Goal: Information Seeking & Learning: Learn about a topic

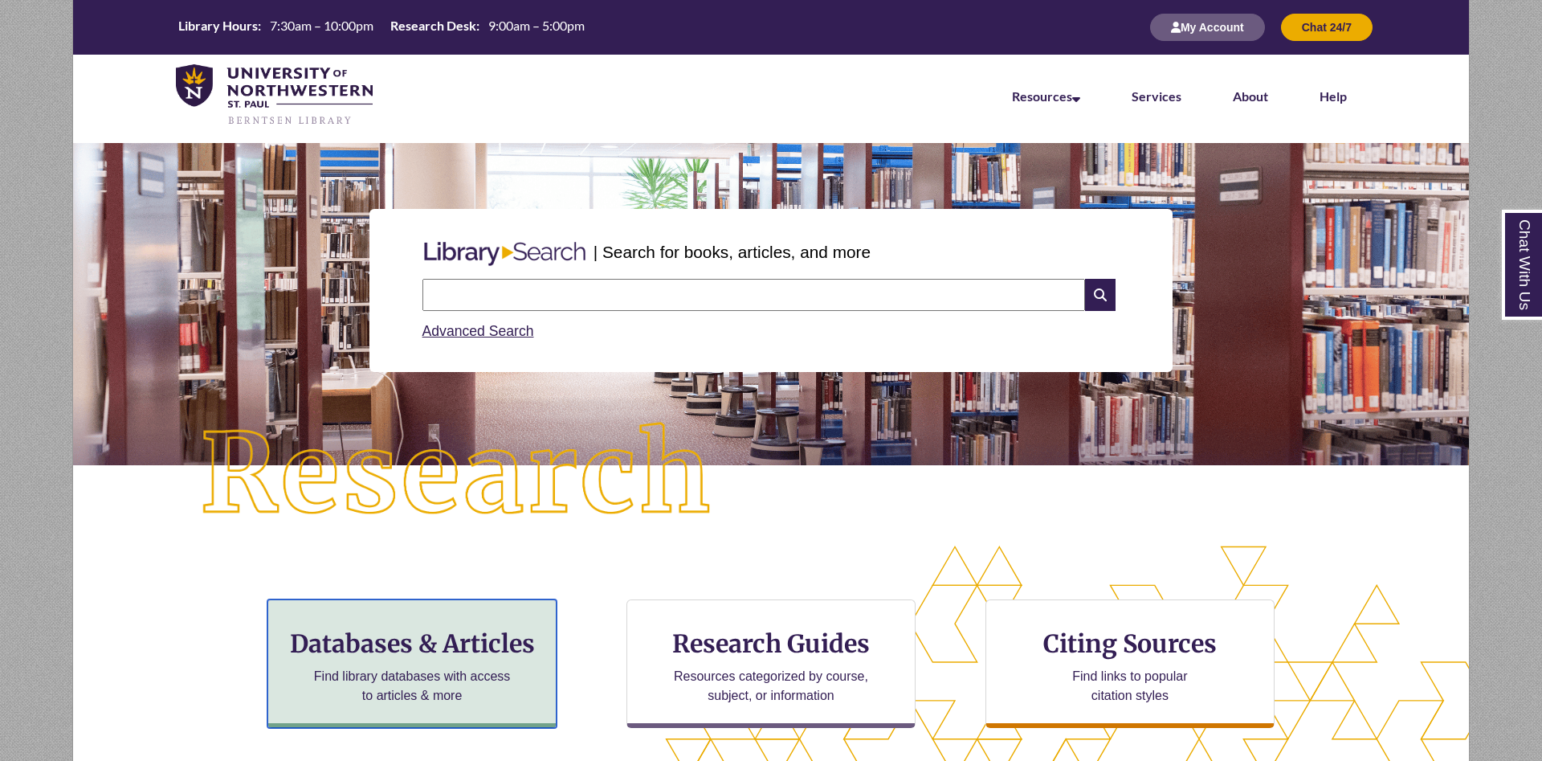
click at [410, 666] on div "Databases & Articles Find library databases with access to articles & more" at bounding box center [412, 663] width 289 height 129
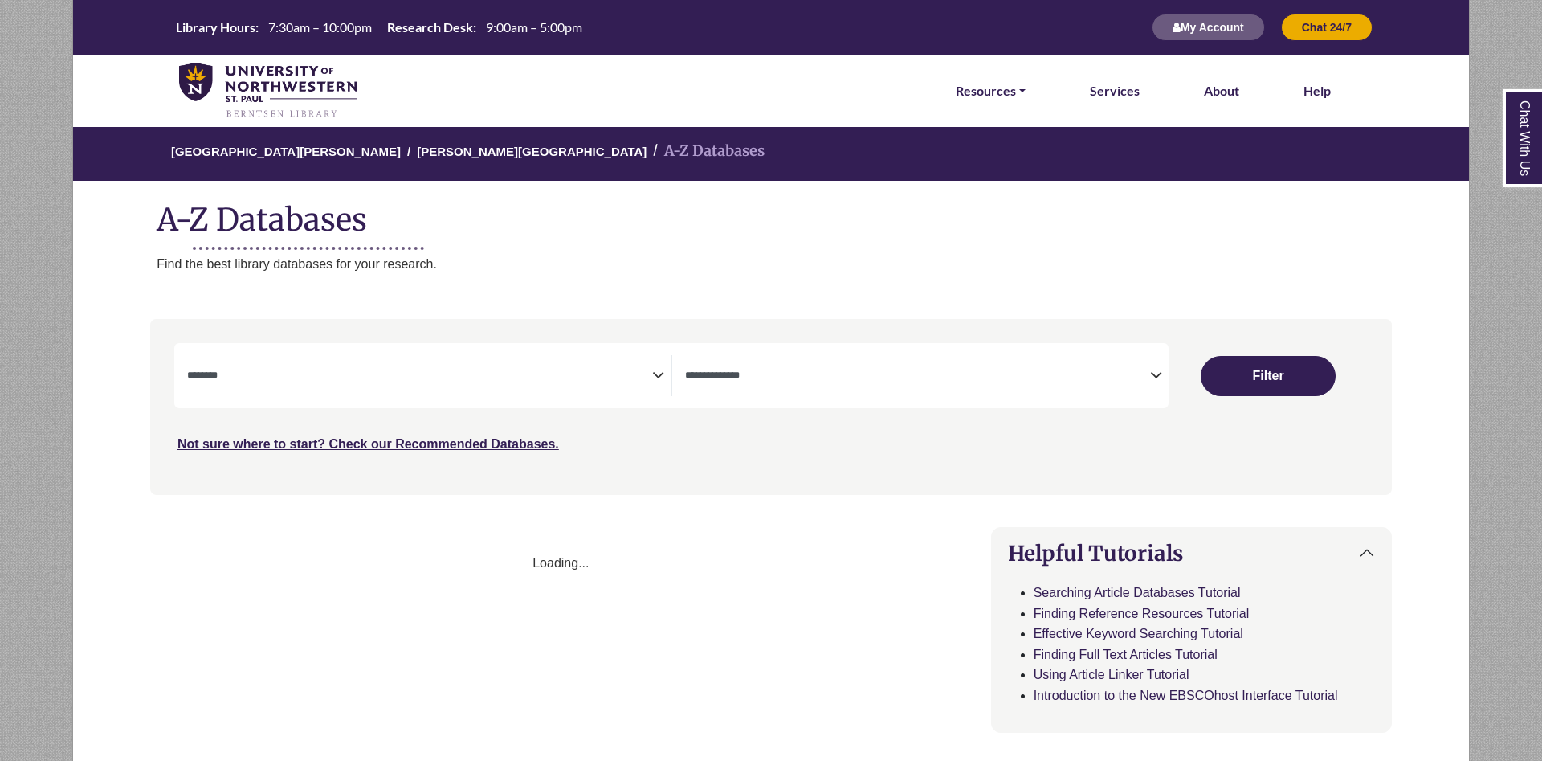
select select "Database Subject Filter"
select select "Database Types Filter"
select select "Database Subject Filter"
select select "Database Types Filter"
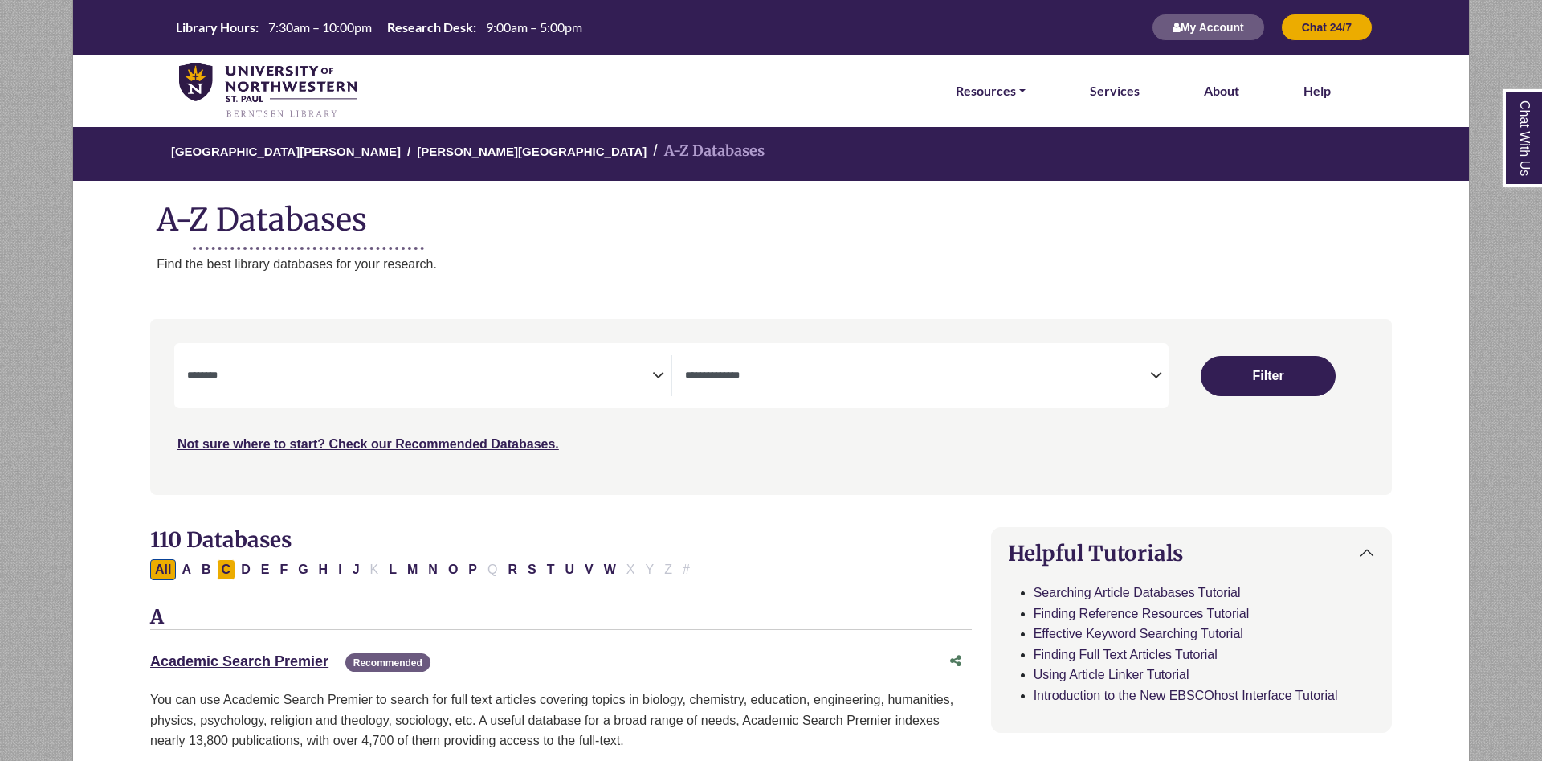
click at [217, 566] on button "C" at bounding box center [226, 569] width 19 height 21
select select "Database Subject Filter"
select select "Database Types Filter"
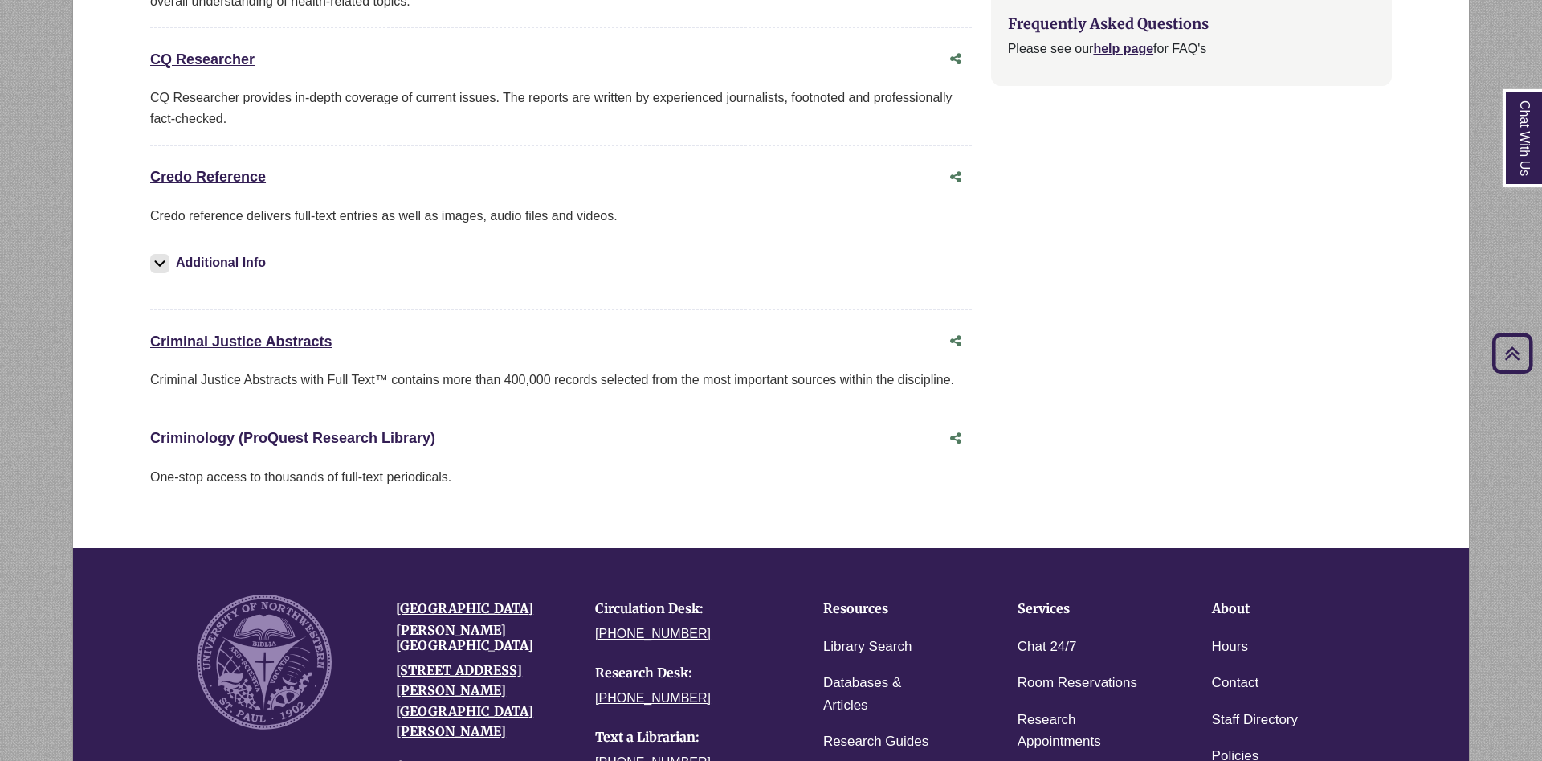
scroll to position [1639, 0]
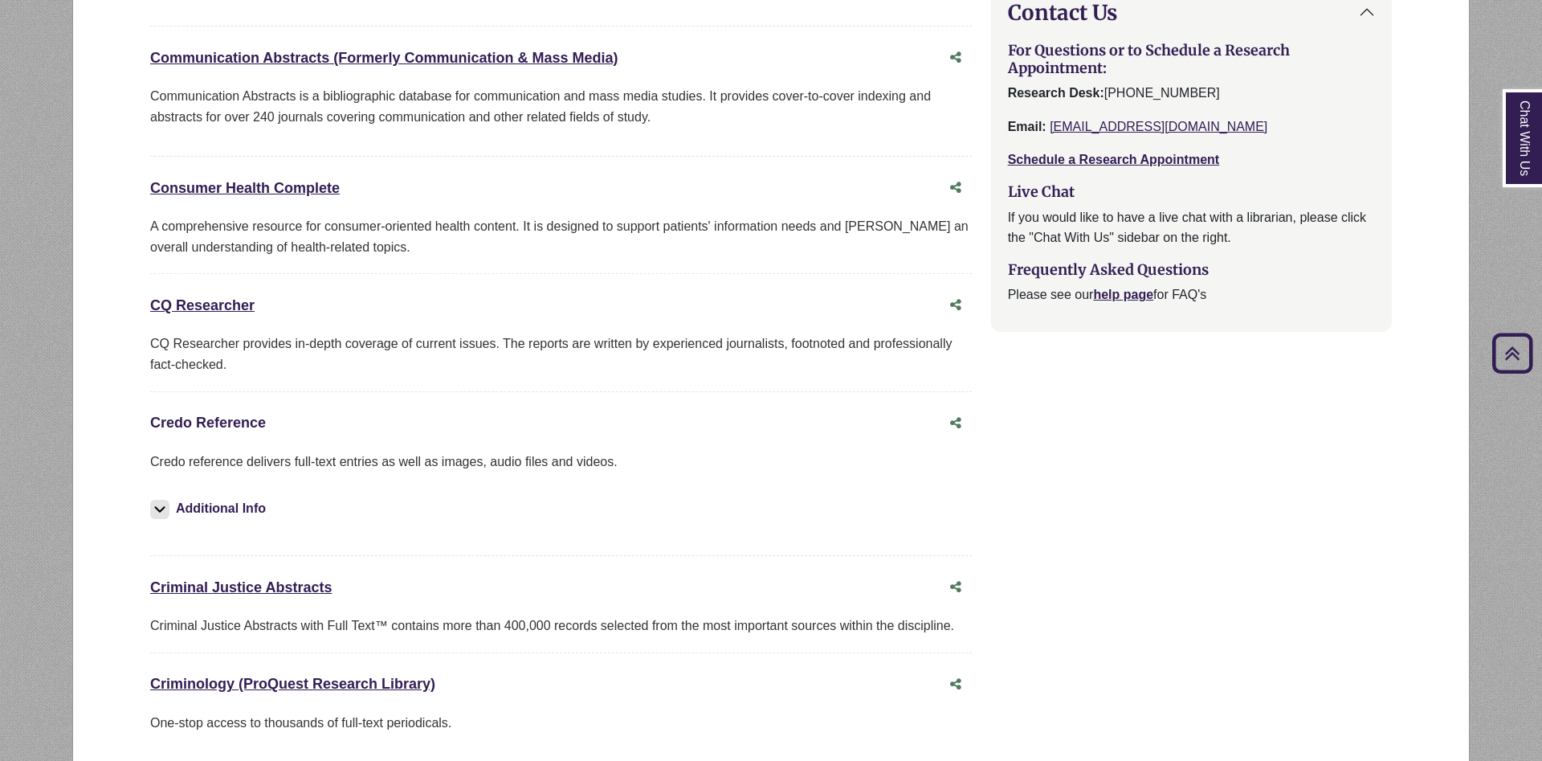
click at [239, 427] on link "Credo Reference This link opens in a new window" at bounding box center [208, 423] width 116 height 16
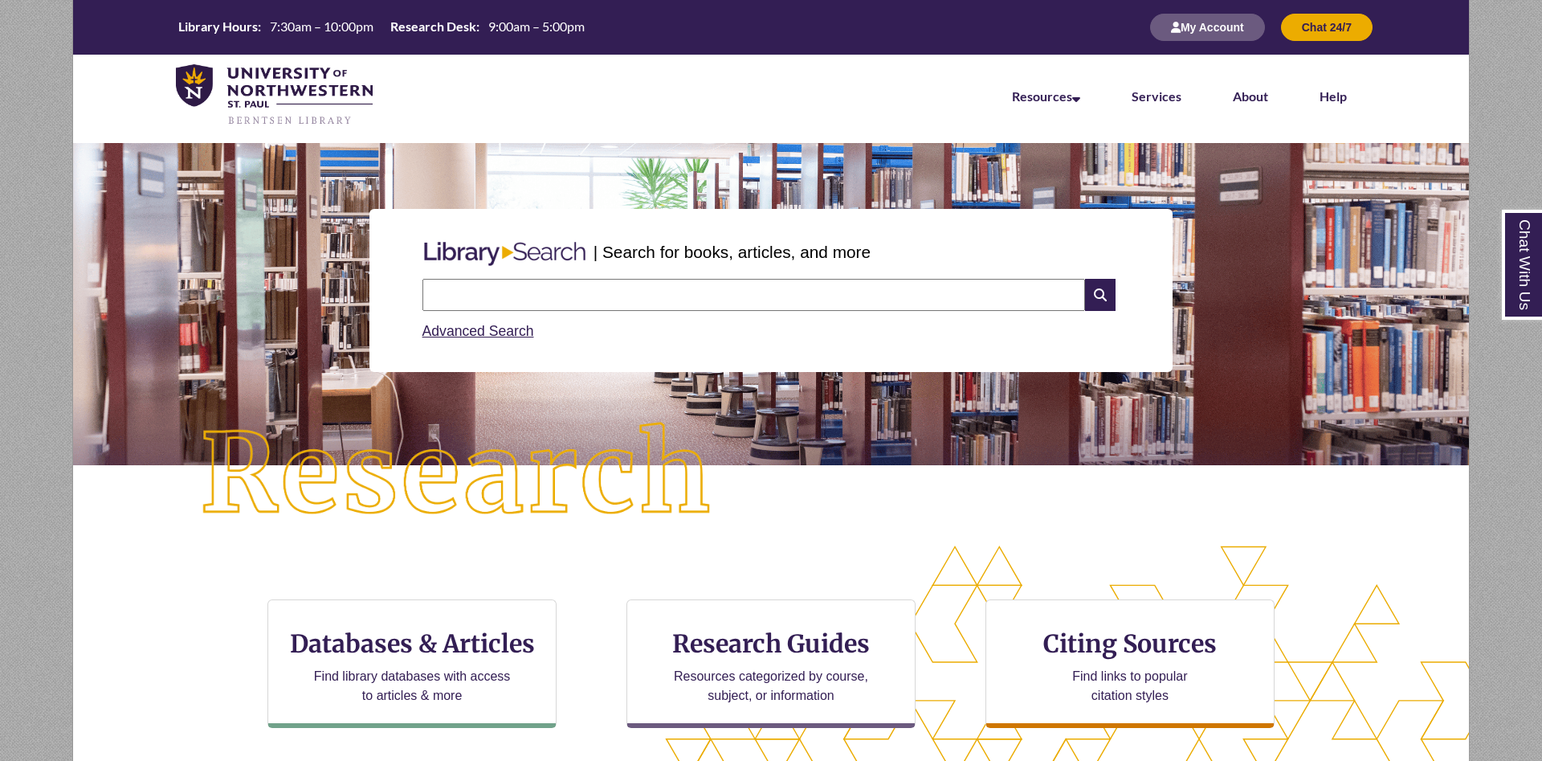
click at [738, 287] on input "text" at bounding box center [754, 295] width 663 height 32
type input "**********"
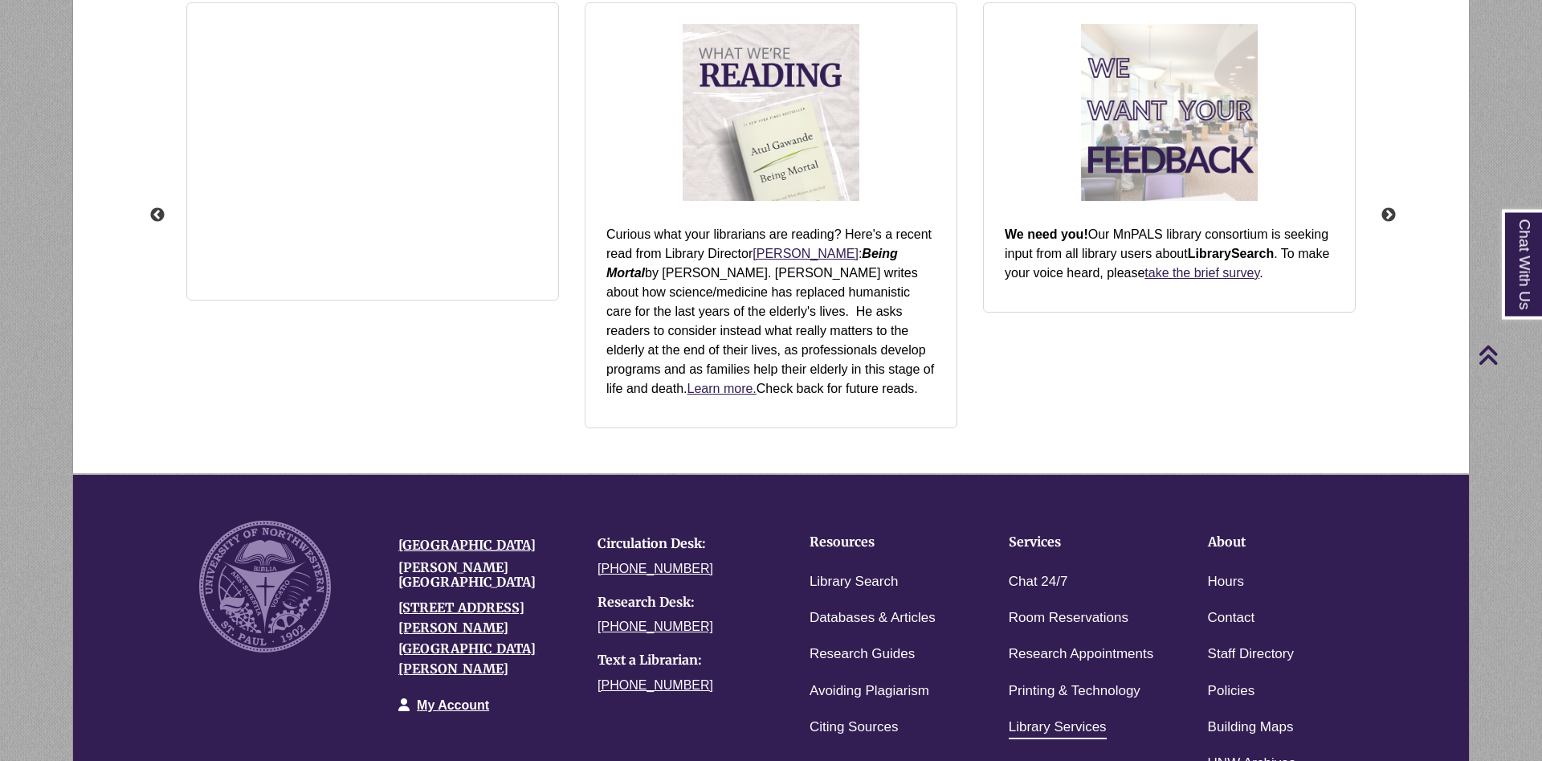
scroll to position [1855, 0]
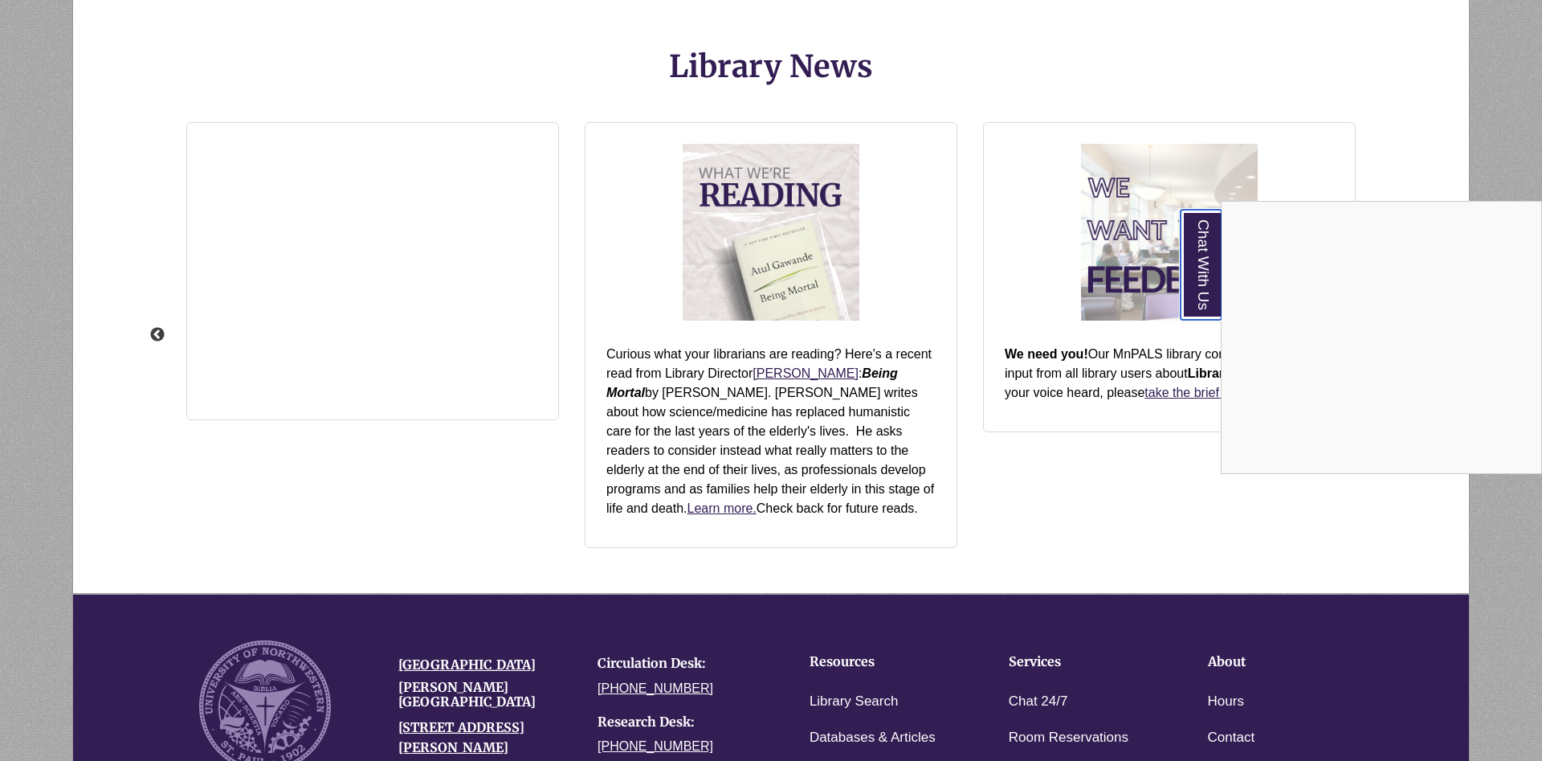
click at [1211, 275] on link "Chat With Us" at bounding box center [1201, 265] width 41 height 110
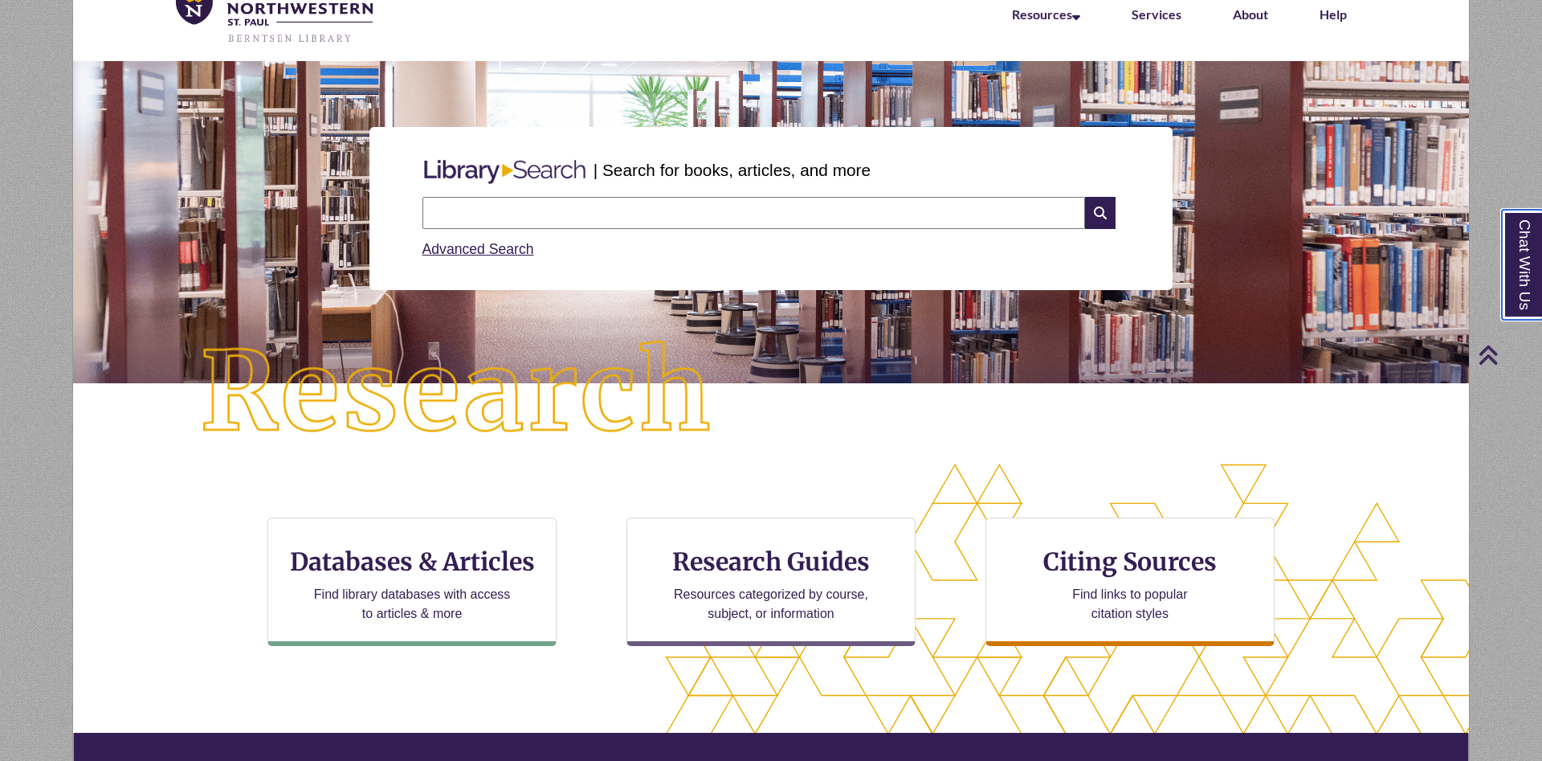
scroll to position [1, 0]
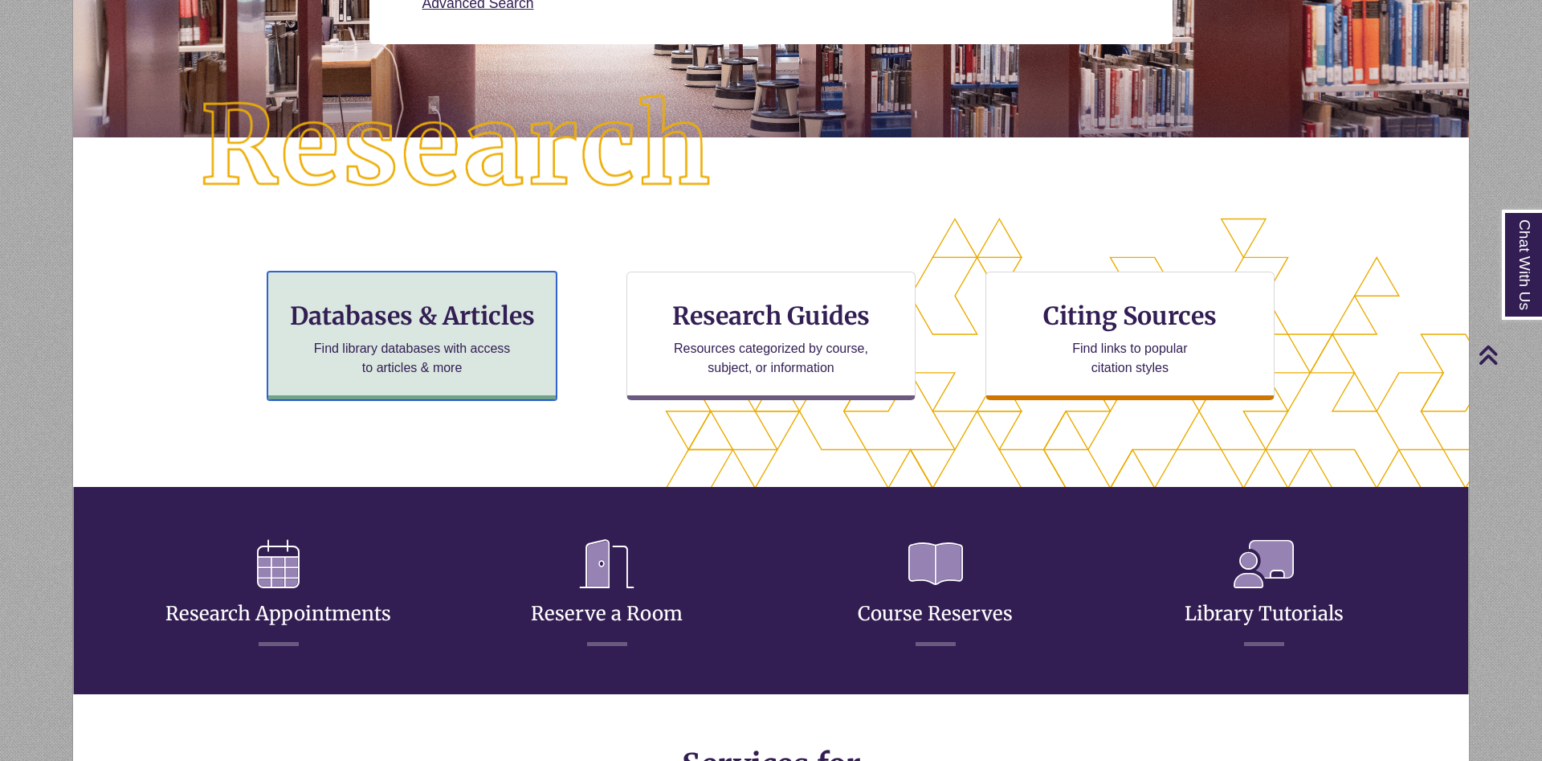
click at [424, 340] on p "Find library databases with access to articles & more" at bounding box center [413, 358] width 210 height 39
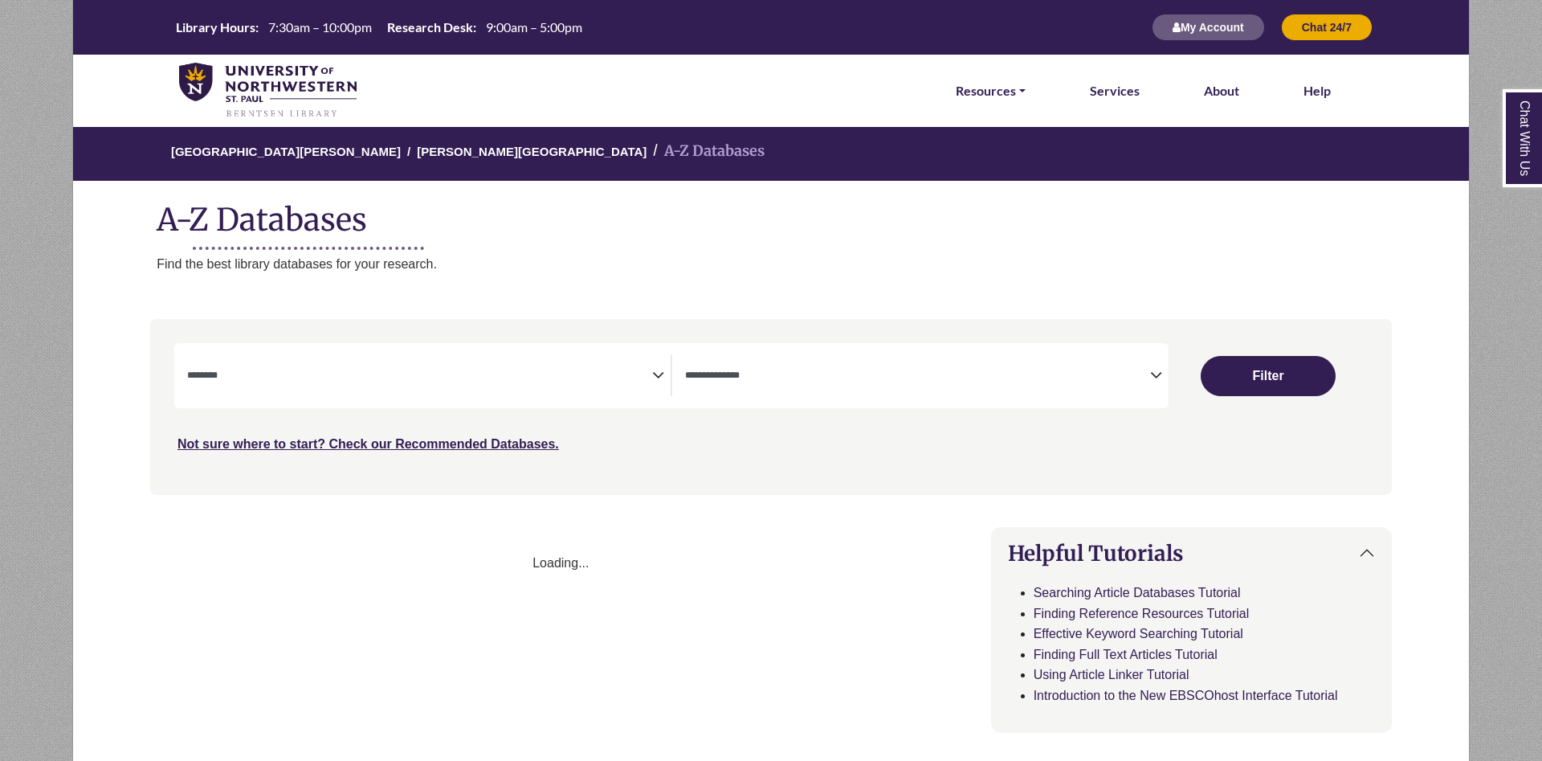
select select "Database Subject Filter"
select select "Database Types Filter"
select select "Database Subject Filter"
select select "Database Types Filter"
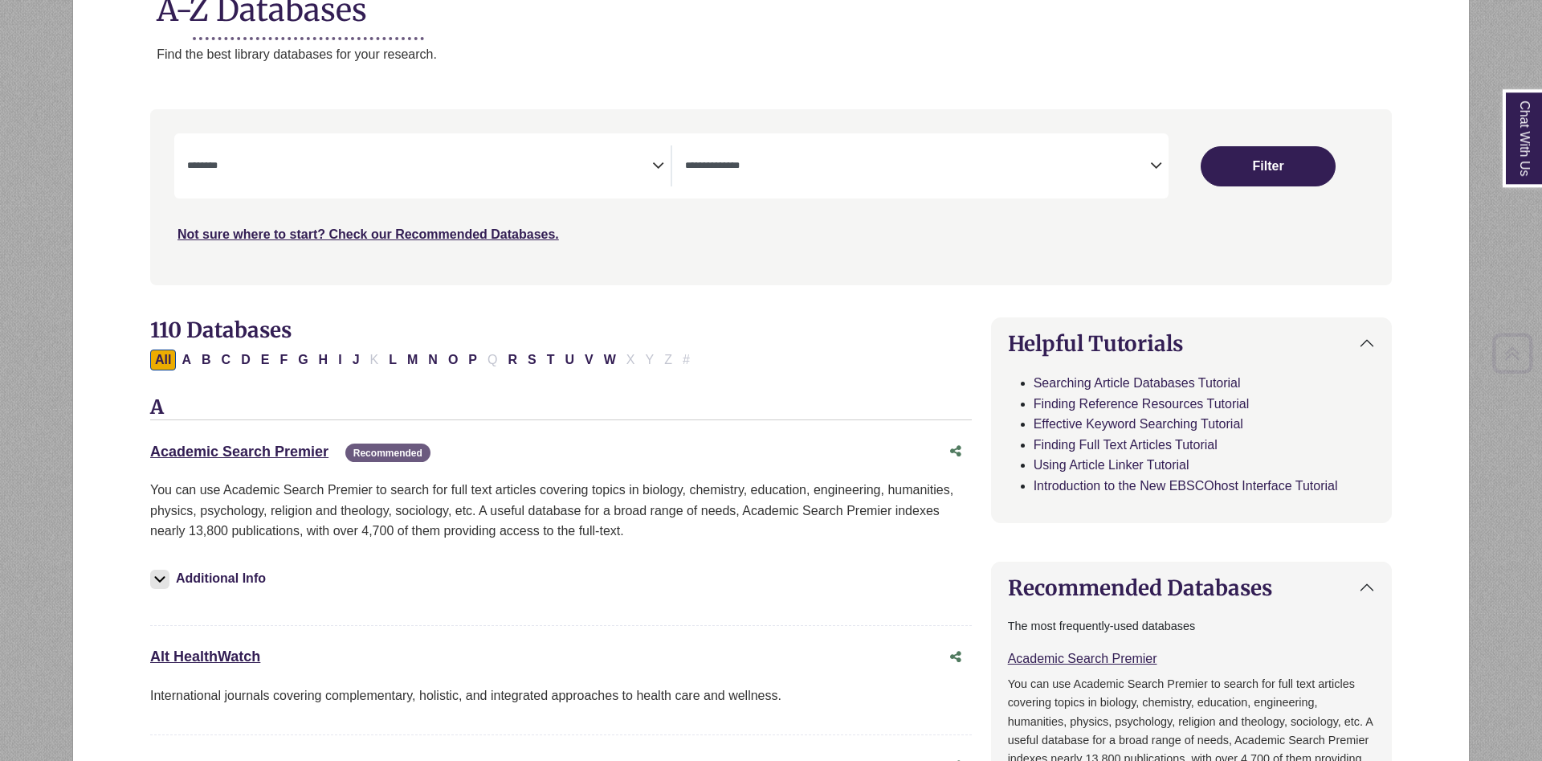
scroll to position [246, 0]
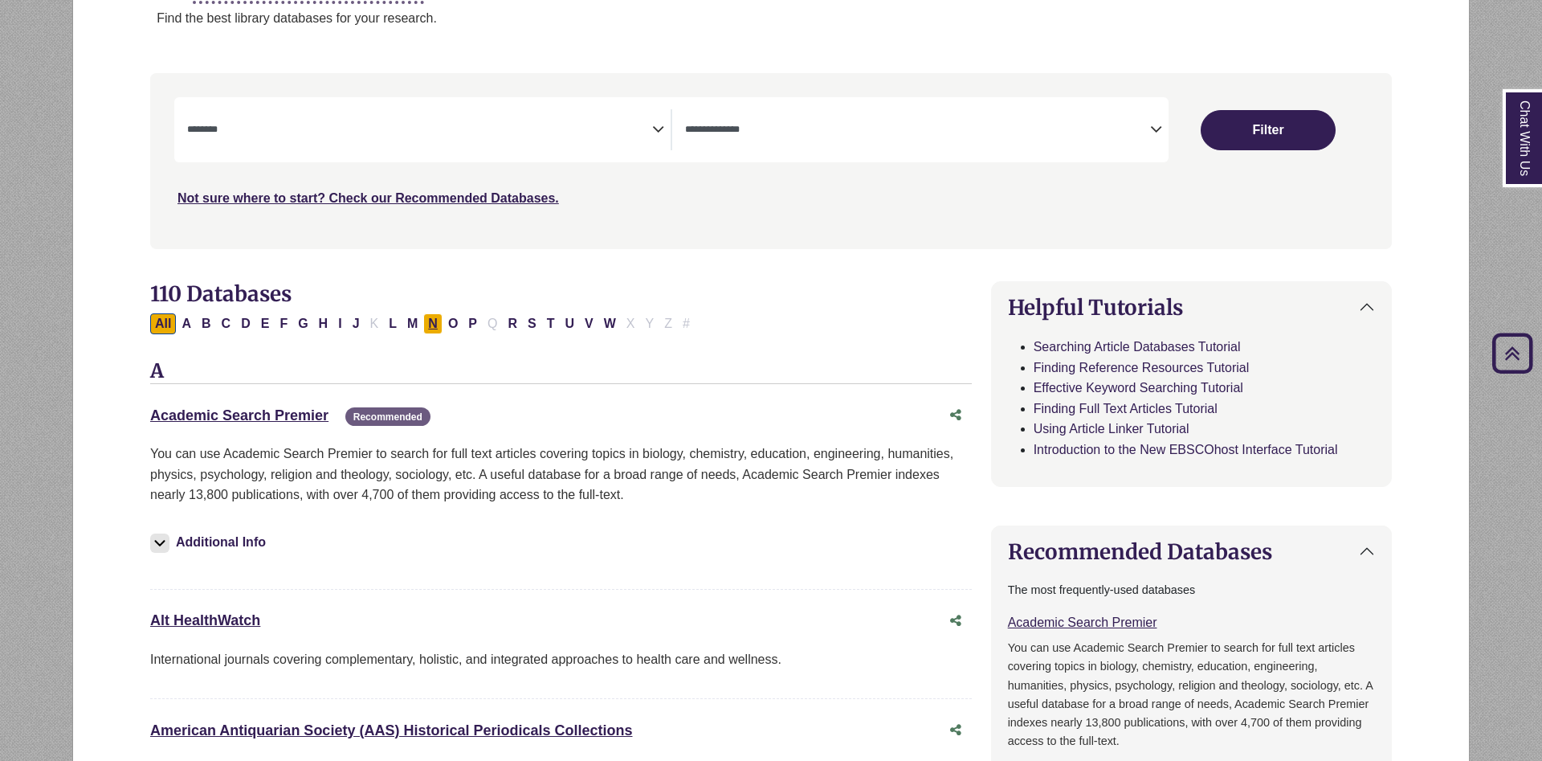
click at [431, 325] on button "N" at bounding box center [432, 323] width 19 height 21
select select "Database Subject Filter"
select select "Database Types Filter"
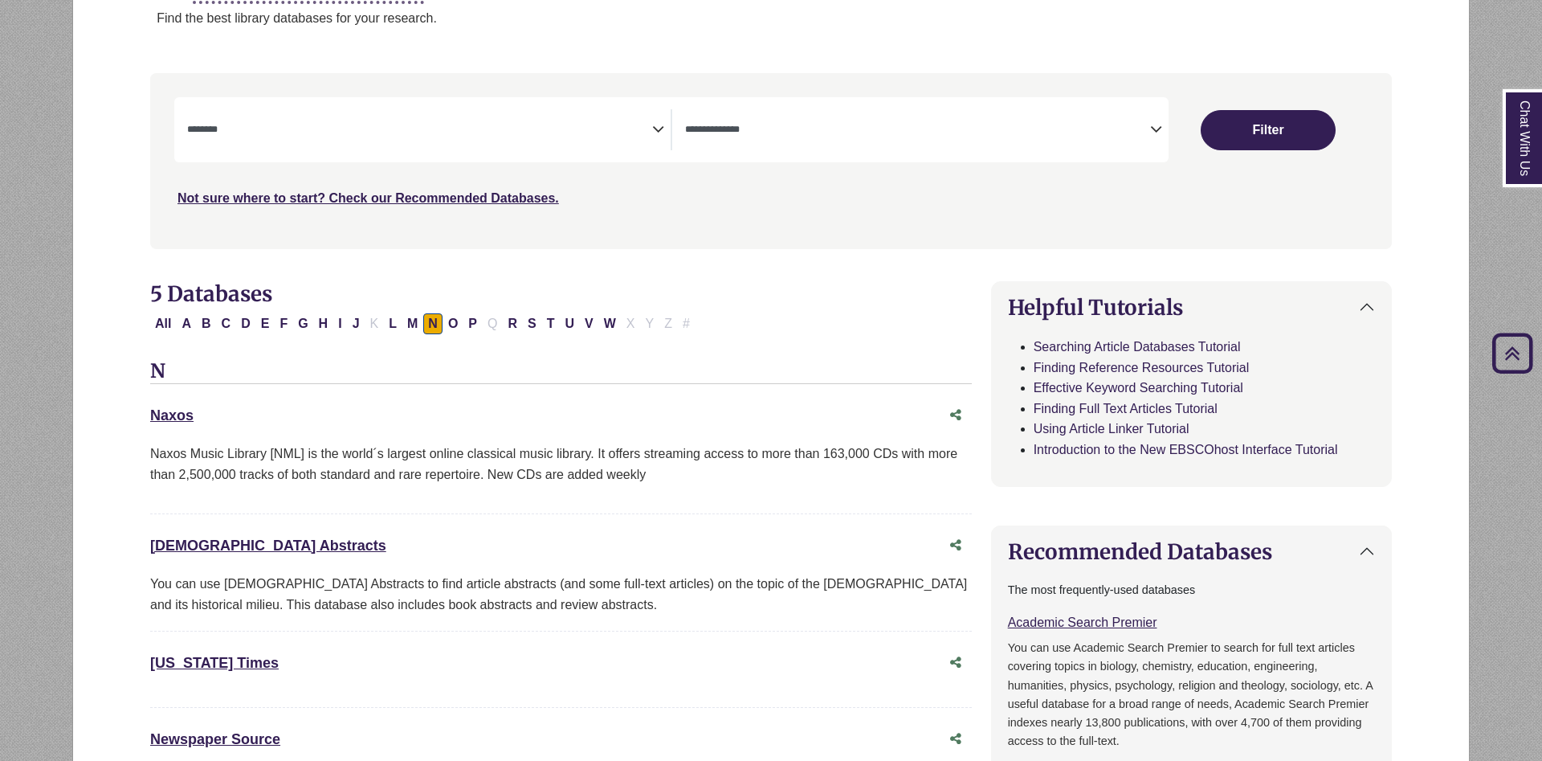
scroll to position [656, 0]
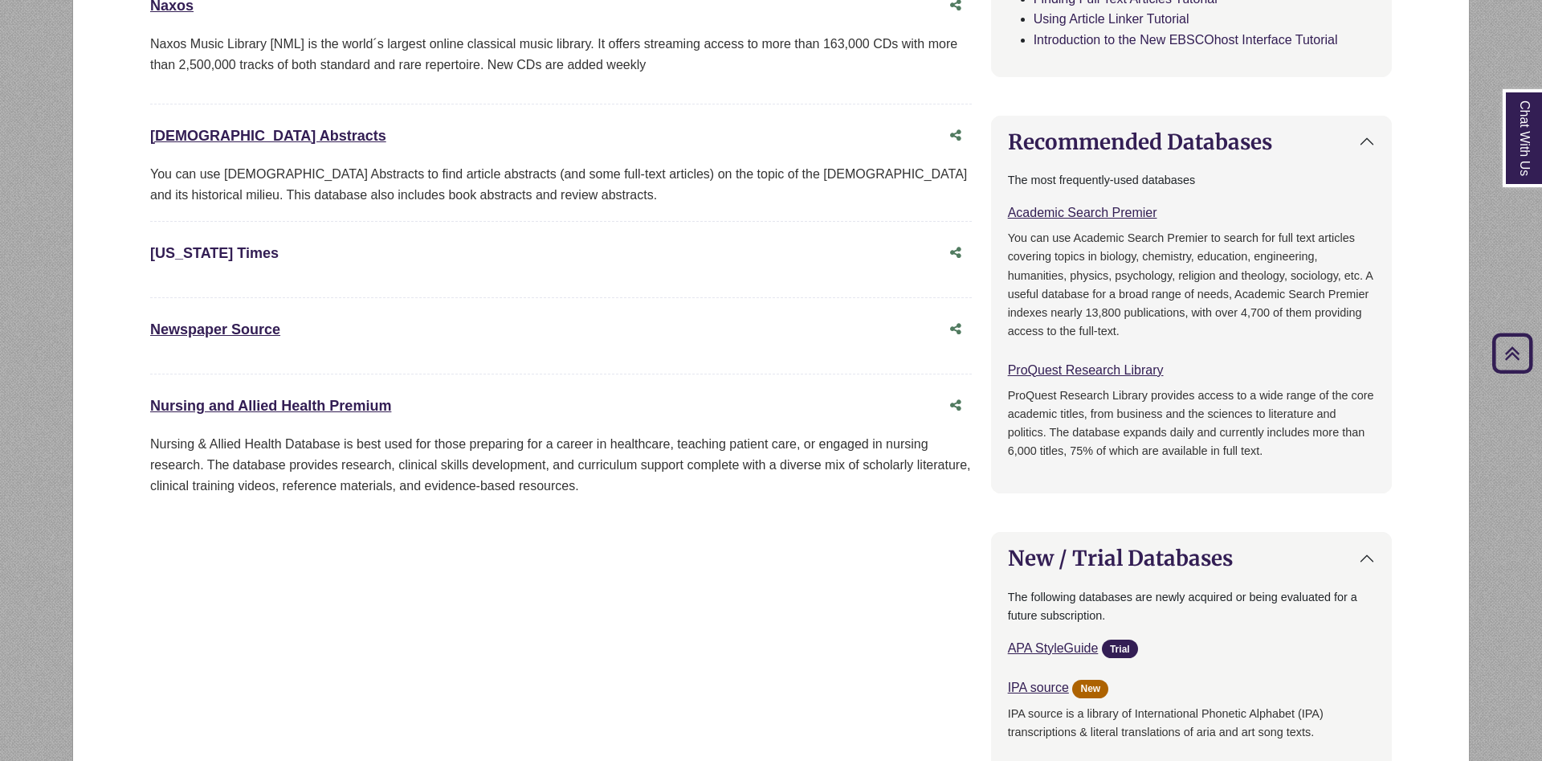
click at [201, 256] on link "New York Times This link opens in a new window" at bounding box center [214, 253] width 129 height 16
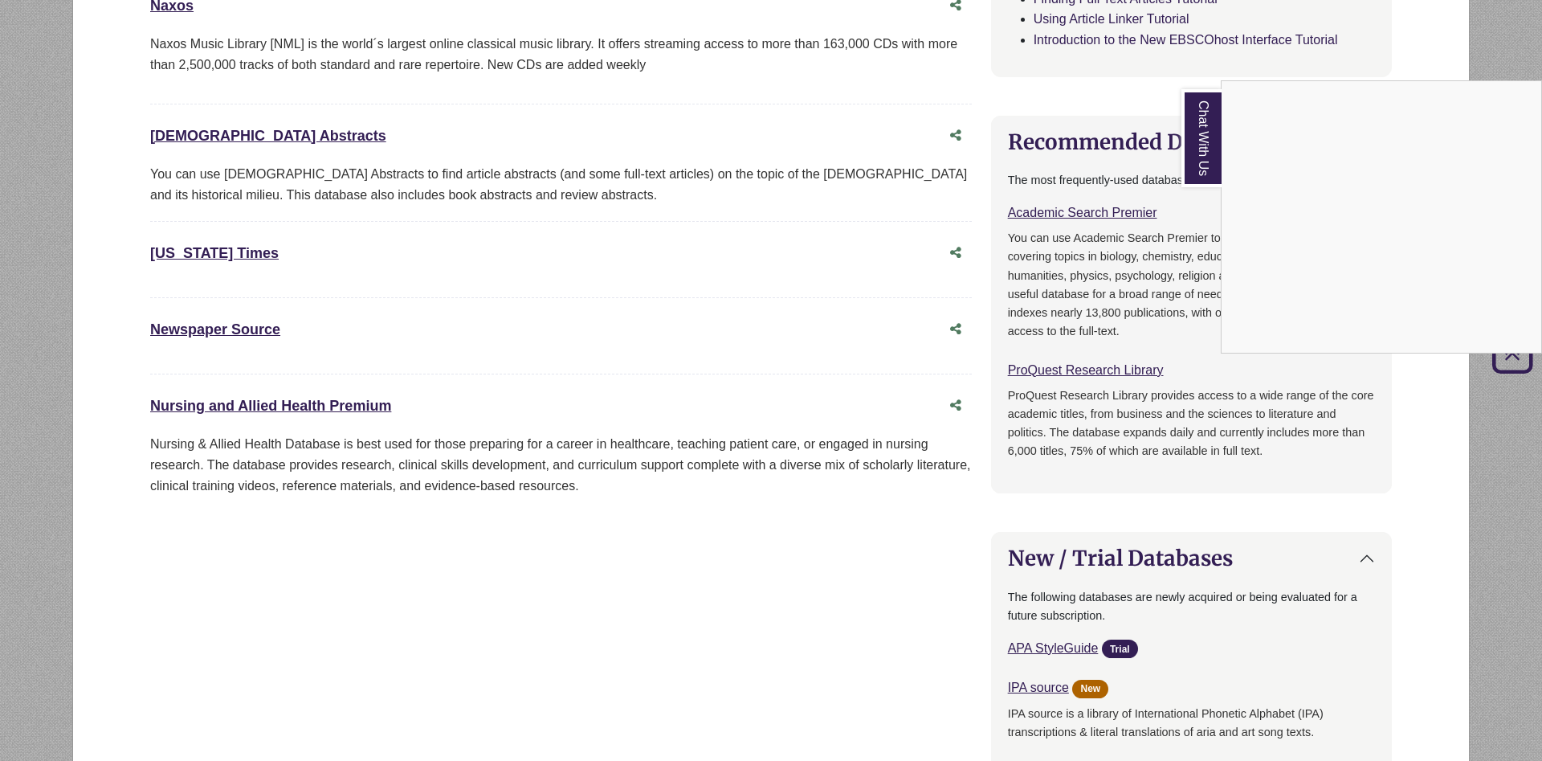
click at [1201, 131] on link "Chat With Us" at bounding box center [1202, 138] width 40 height 98
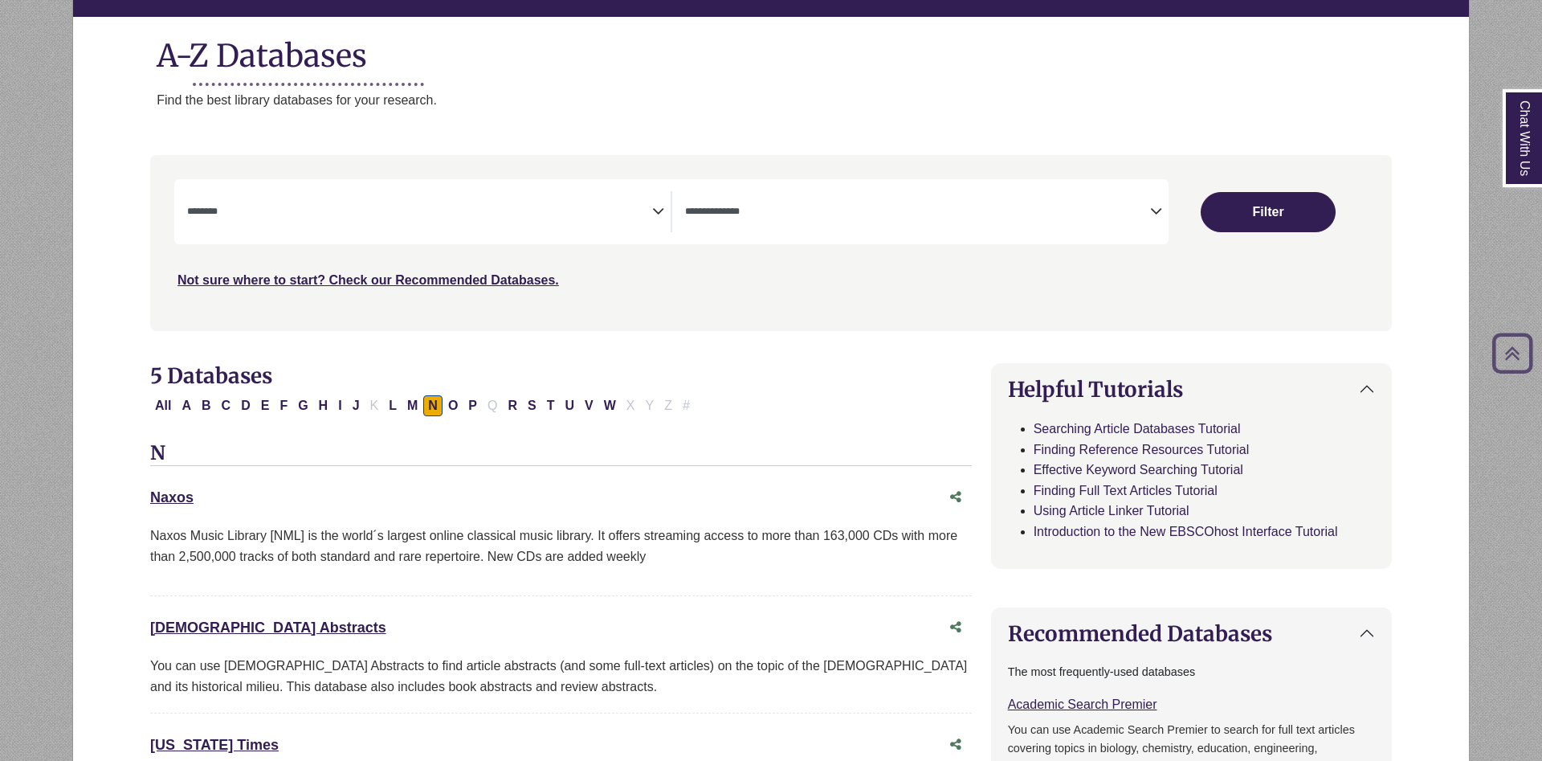
scroll to position [0, 0]
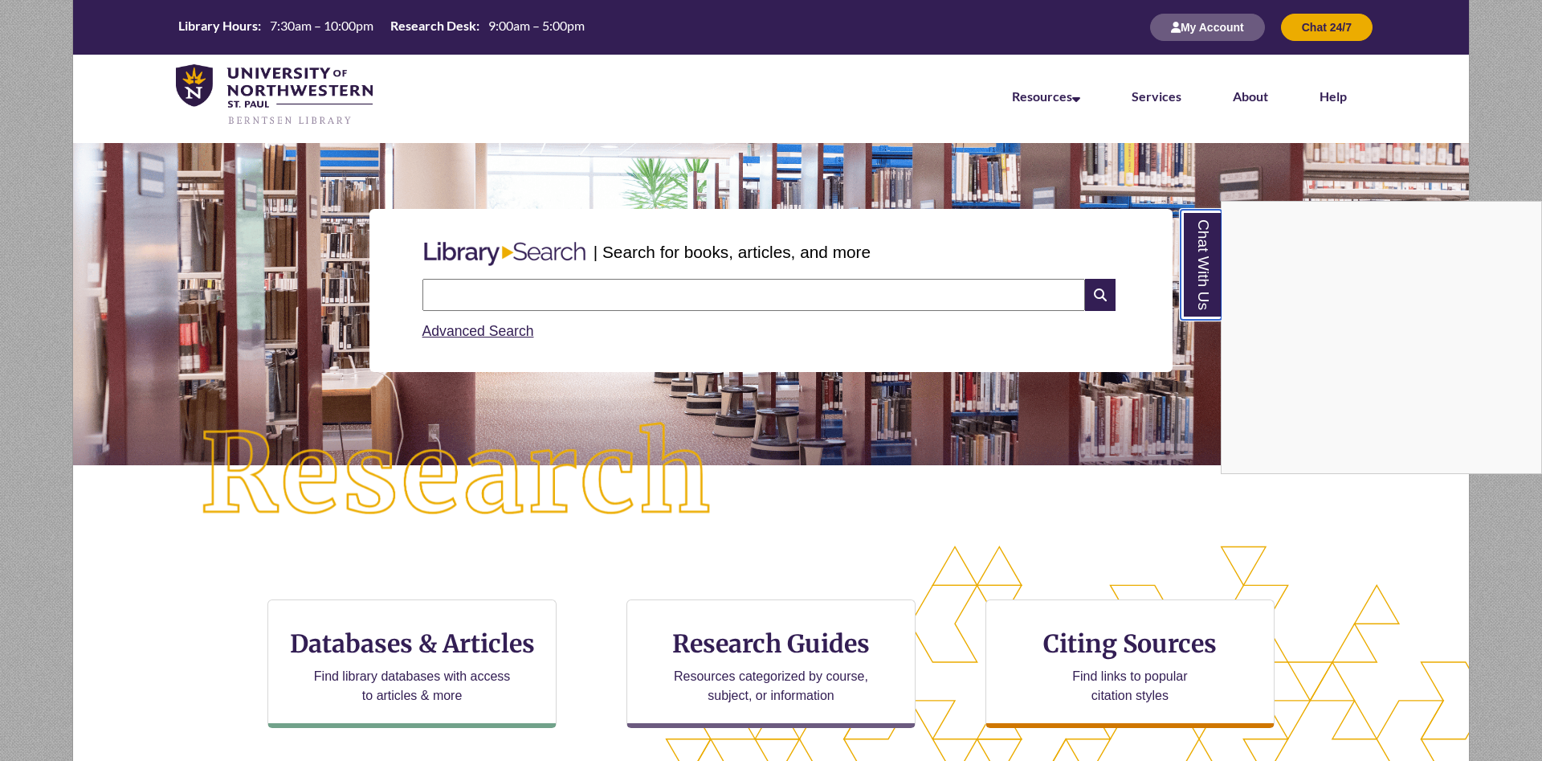
click at [1211, 268] on link "Chat With Us" at bounding box center [1201, 265] width 41 height 110
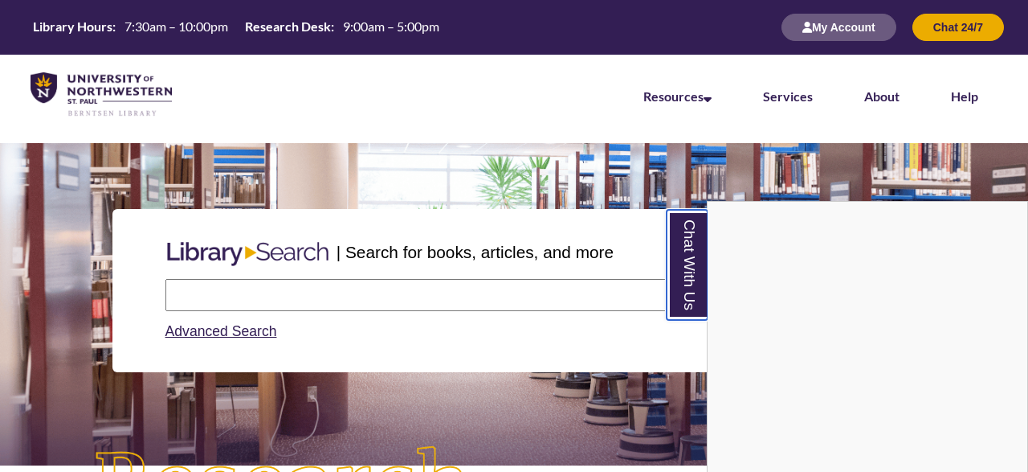
click at [697, 278] on link "Chat With Us" at bounding box center [687, 265] width 41 height 110
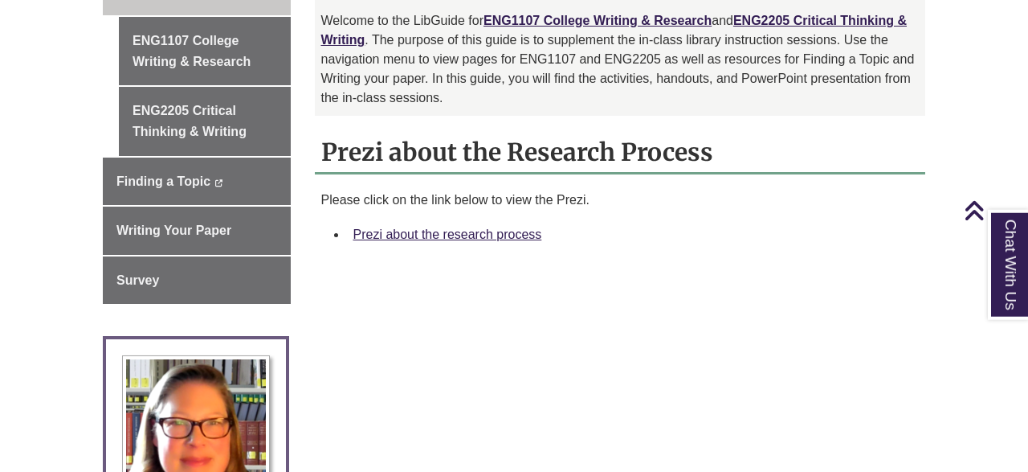
scroll to position [501, 0]
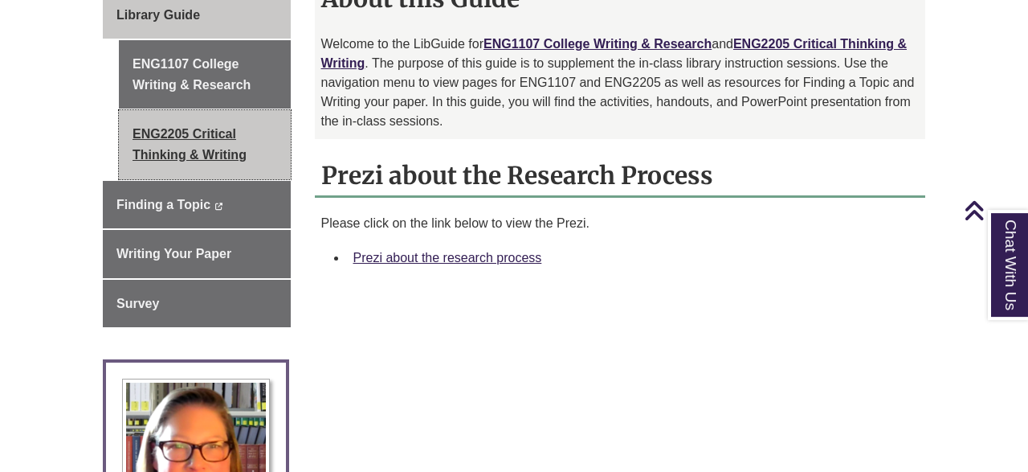
click at [186, 133] on link "ENG2205 Critical Thinking & Writing" at bounding box center [205, 144] width 172 height 68
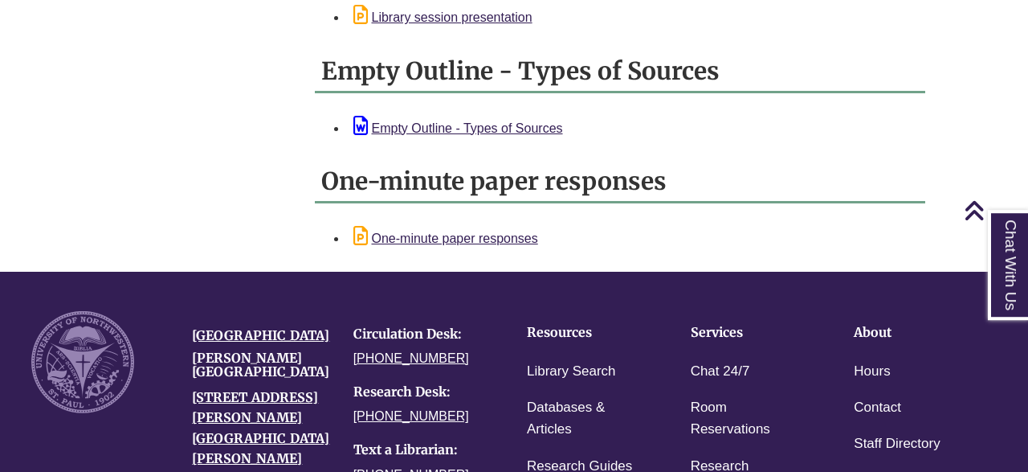
scroll to position [1636, 0]
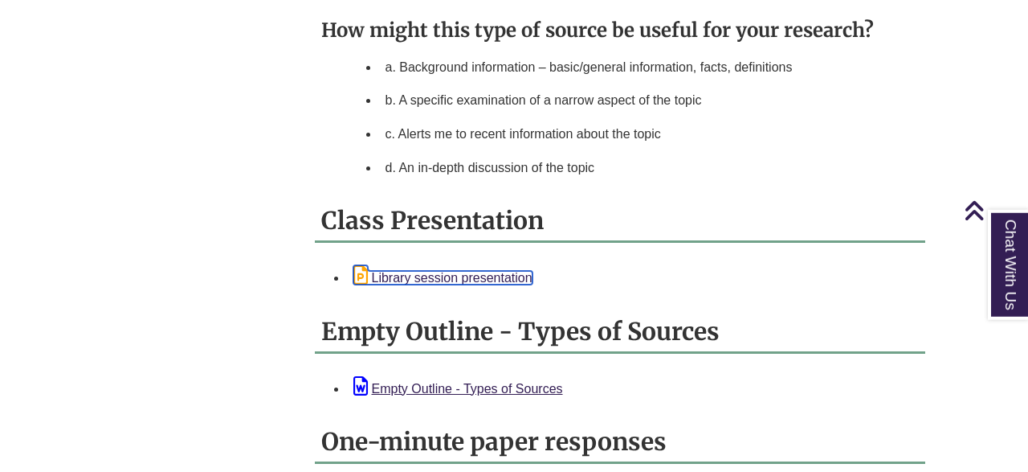
click at [527, 271] on link "Library session presentation" at bounding box center [442, 278] width 179 height 14
click at [663, 51] on li "a. Background information – basic/general information, facts, definitions" at bounding box center [649, 68] width 541 height 34
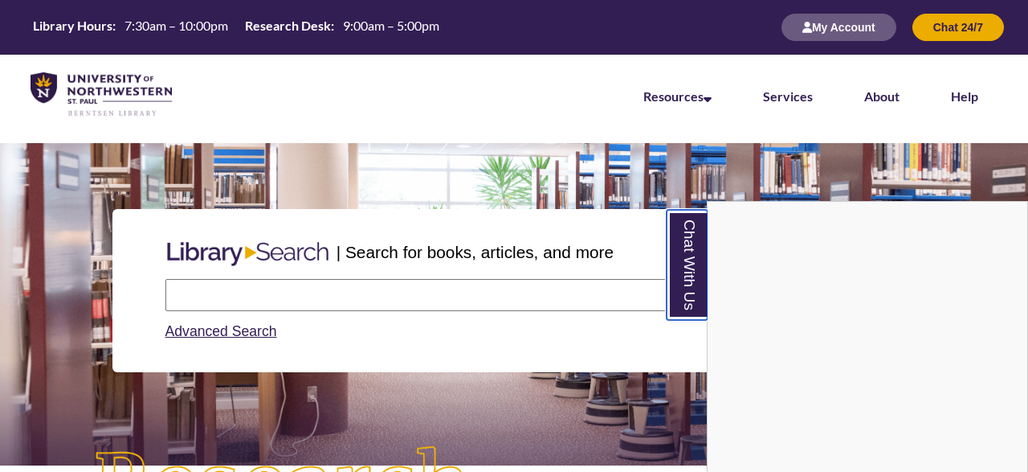
click at [672, 239] on link "Chat With Us" at bounding box center [687, 265] width 41 height 110
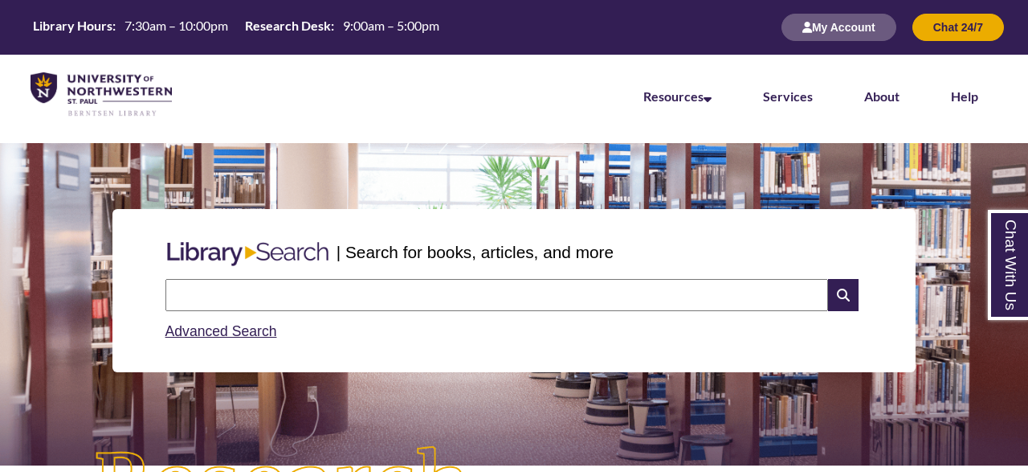
click at [676, 240] on div "| Search for books, articles, and more" at bounding box center [514, 252] width 711 height 40
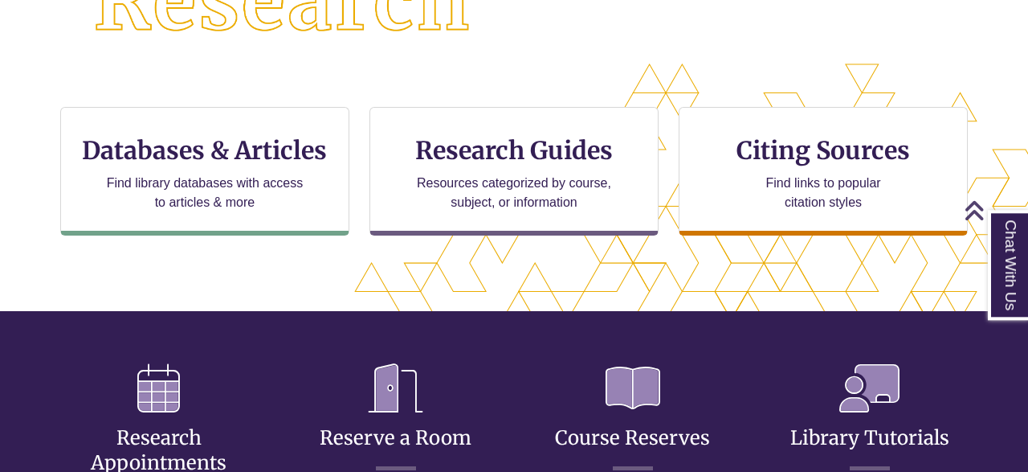
scroll to position [492, 0]
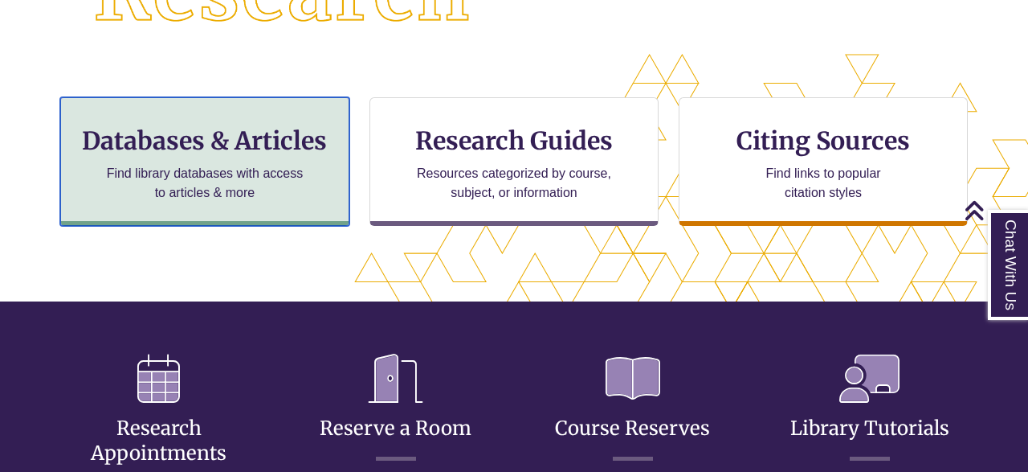
click at [218, 154] on h3 "Databases & Articles" at bounding box center [205, 140] width 262 height 31
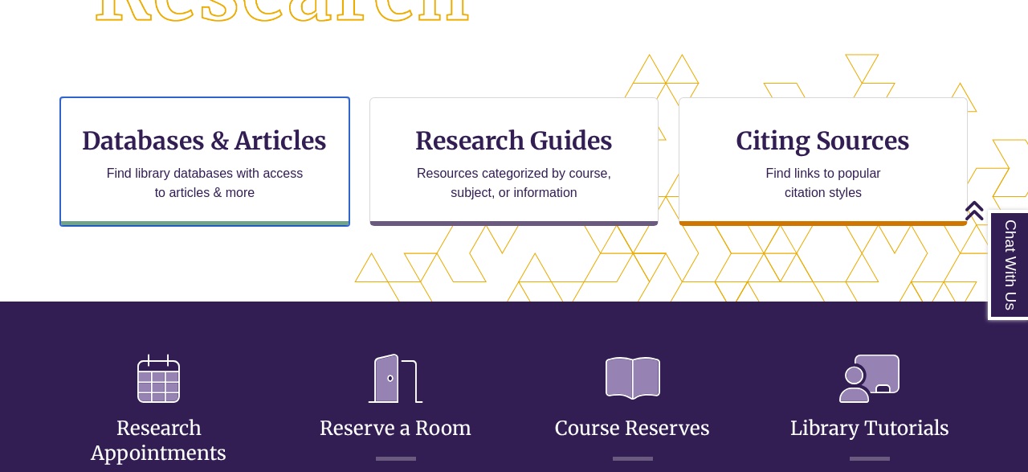
scroll to position [0, 0]
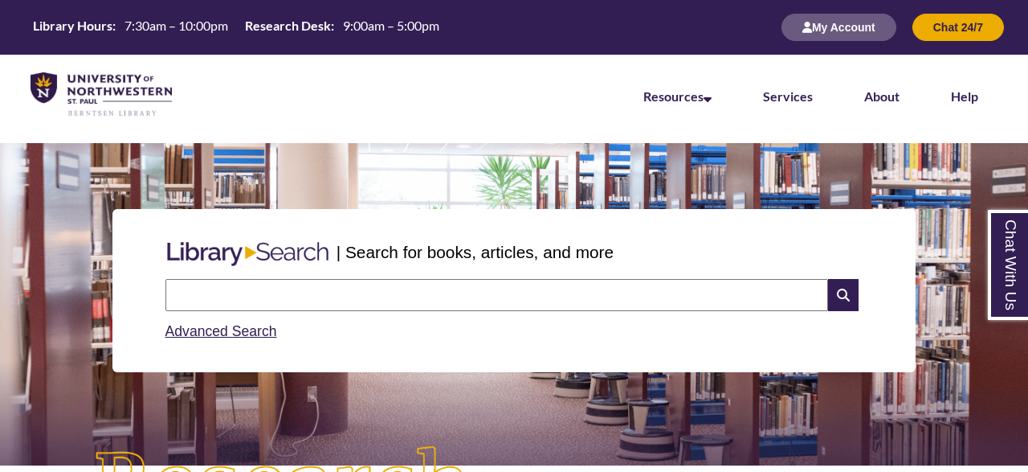
click at [603, 296] on input "text" at bounding box center [496, 295] width 663 height 32
type input "**********"
click at [856, 298] on icon at bounding box center [843, 295] width 31 height 32
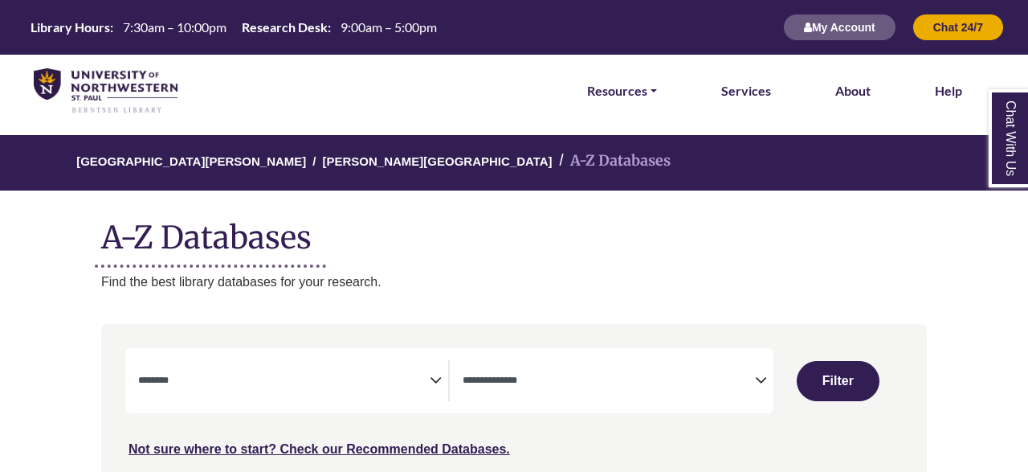
select select "Database Subject Filter"
select select "Database Types Filter"
select select "Database Subject Filter"
select select "Database Types Filter"
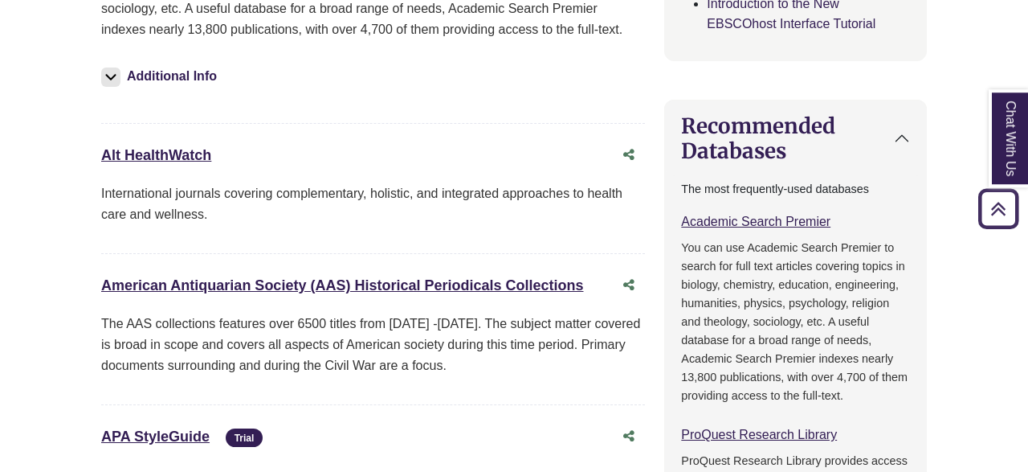
scroll to position [455, 0]
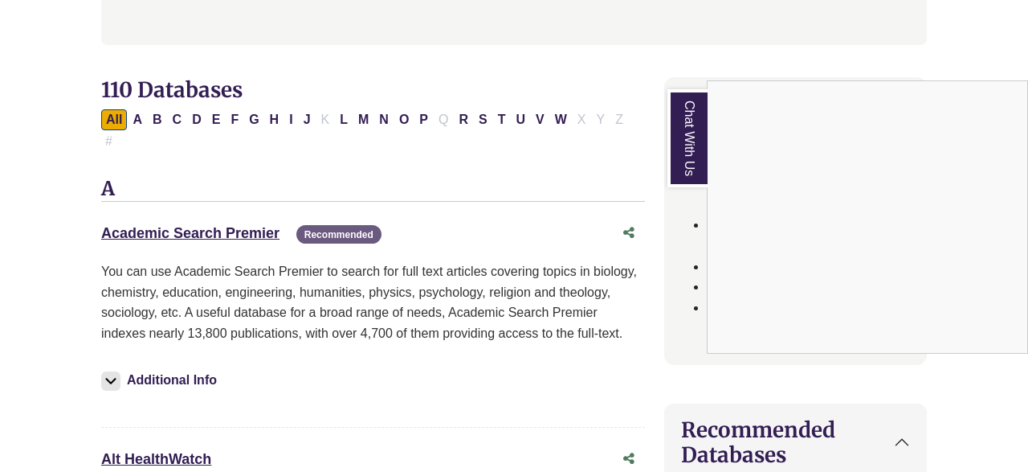
click at [692, 149] on link "Chat With Us" at bounding box center [688, 138] width 40 height 98
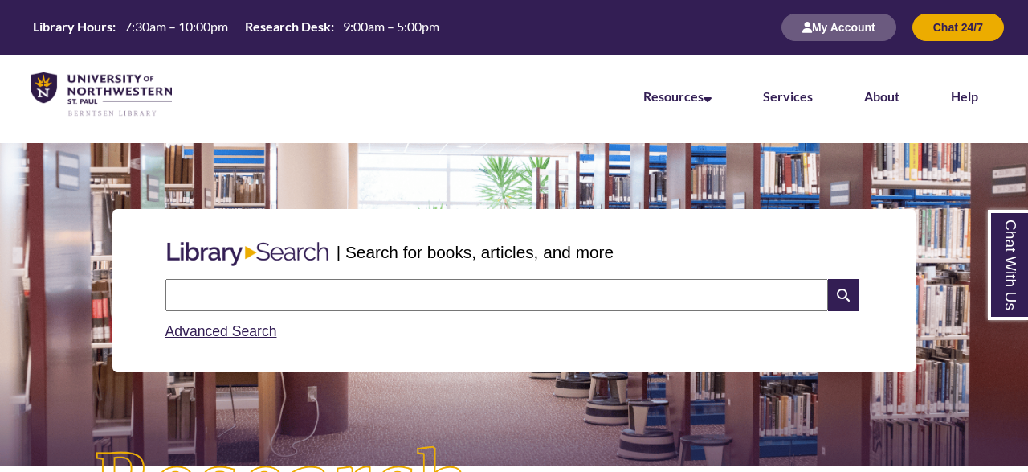
click at [247, 298] on input "text" at bounding box center [496, 295] width 663 height 32
type input "**********"
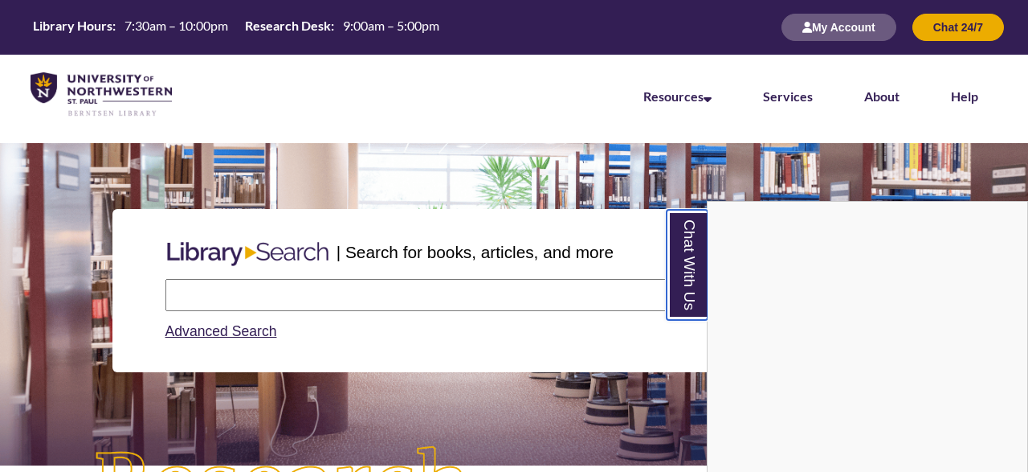
click at [695, 257] on link "Chat With Us" at bounding box center [687, 265] width 41 height 110
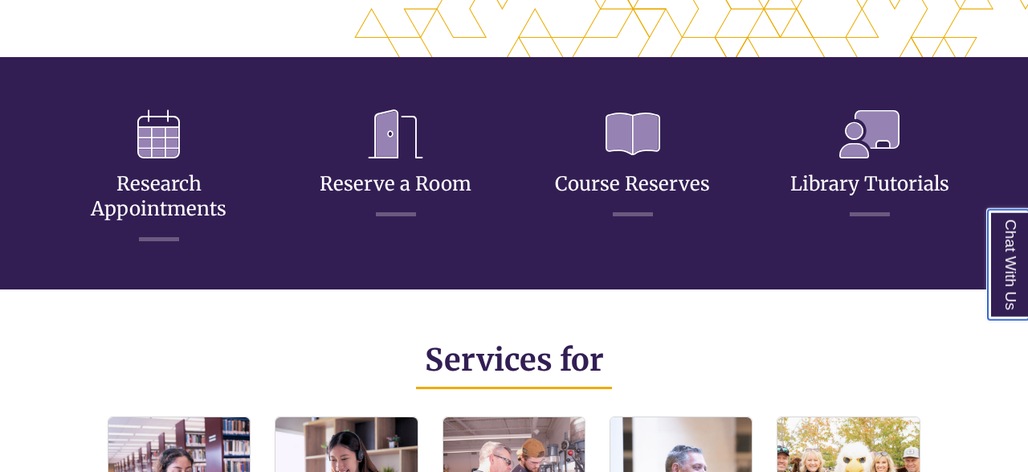
scroll to position [746, 0]
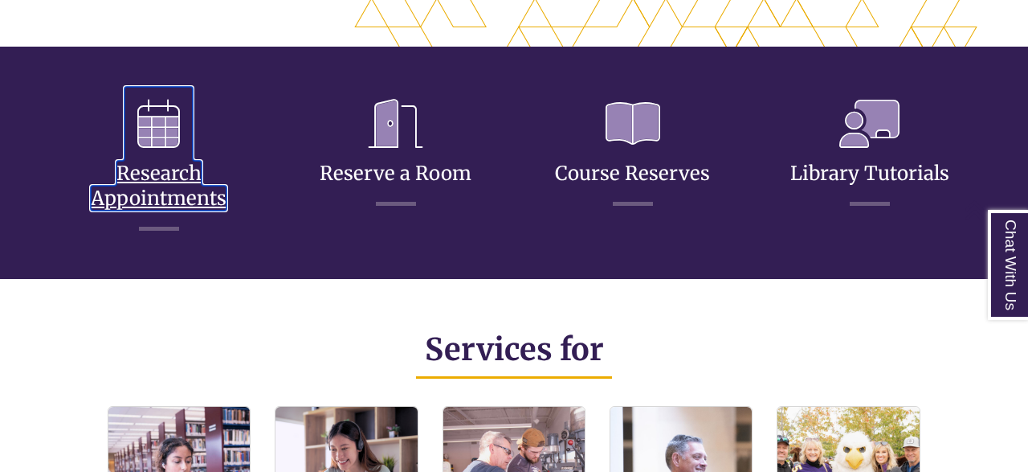
click at [189, 178] on link "Research Appointments" at bounding box center [159, 166] width 136 height 88
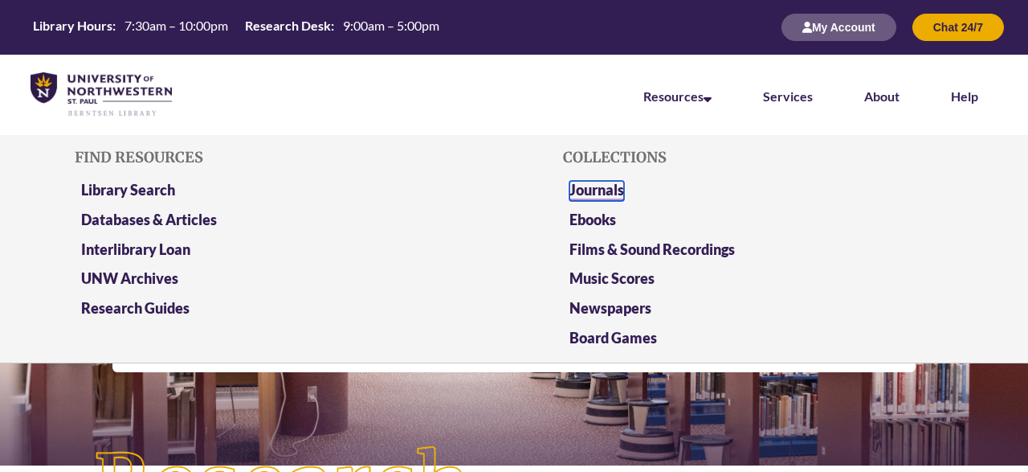
click at [602, 194] on link "Journals" at bounding box center [597, 191] width 55 height 20
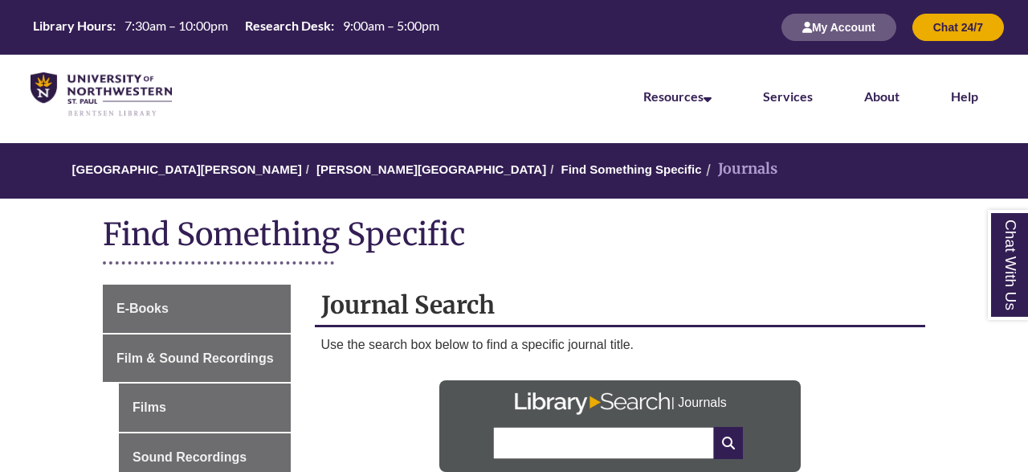
scroll to position [212, 0]
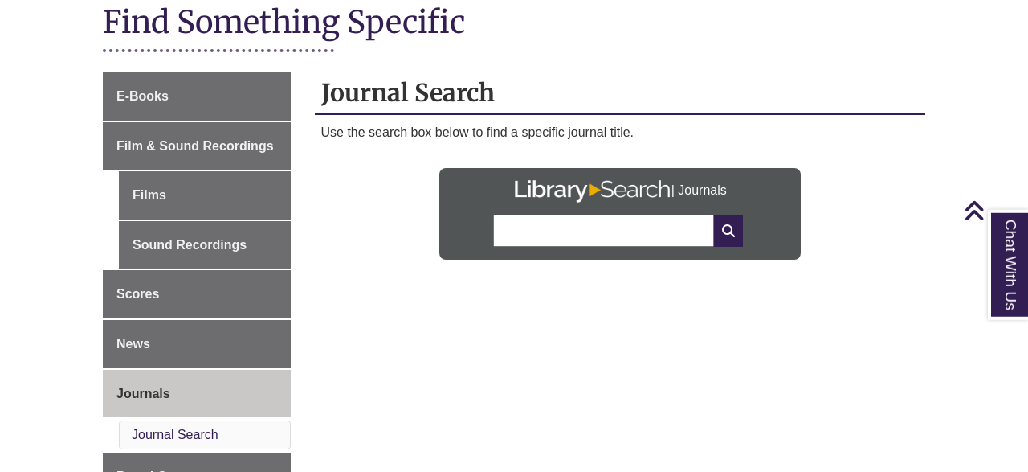
click at [681, 220] on input "text" at bounding box center [603, 231] width 220 height 32
type input "**********"
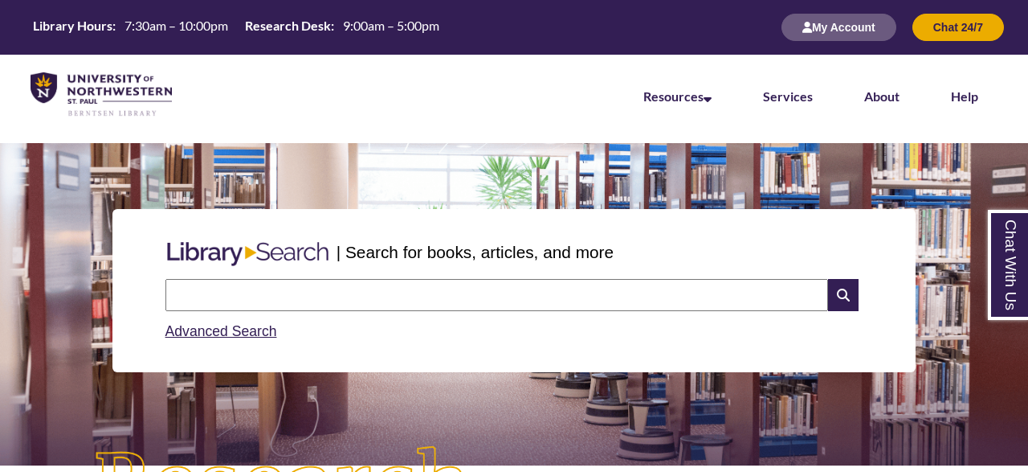
click at [243, 295] on input "text" at bounding box center [496, 295] width 663 height 32
type input "**********"
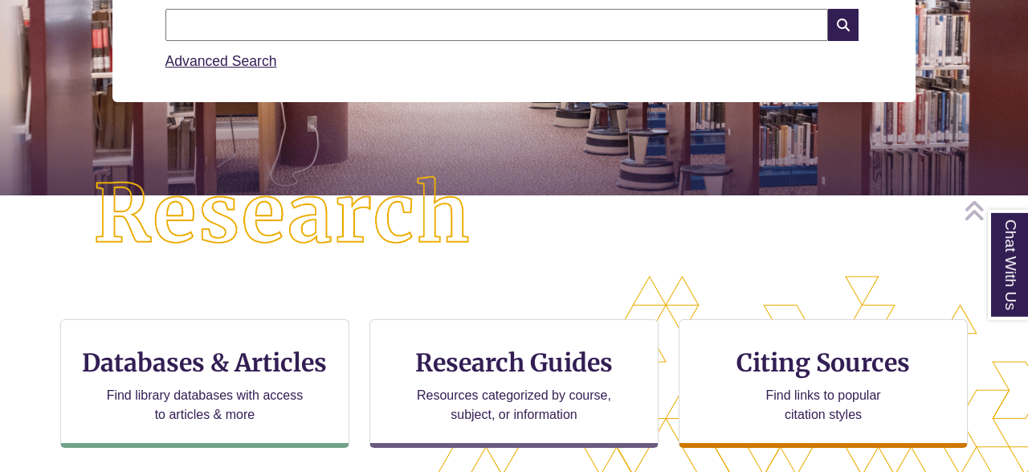
scroll to position [276, 0]
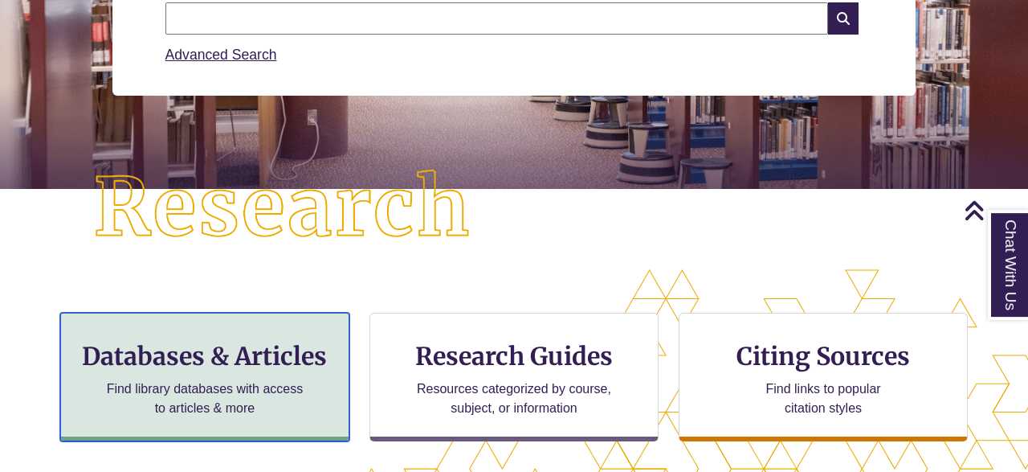
click at [241, 367] on h3 "Databases & Articles" at bounding box center [205, 356] width 262 height 31
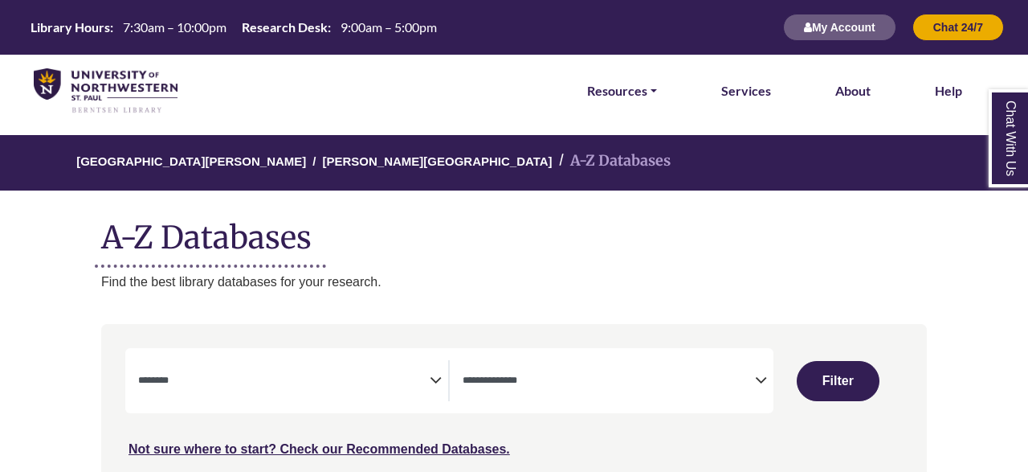
select select "Database Subject Filter"
select select "Database Types Filter"
select select "Database Subject Filter"
select select "Database Types Filter"
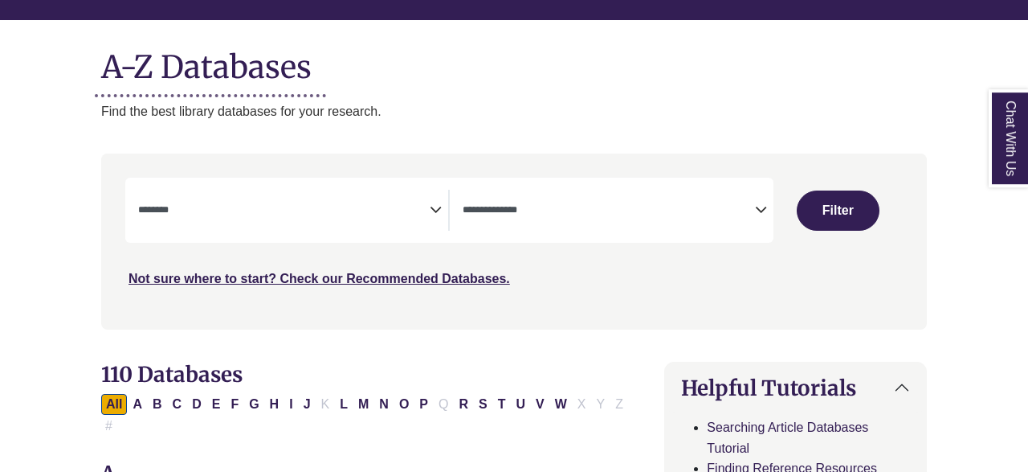
scroll to position [227, 0]
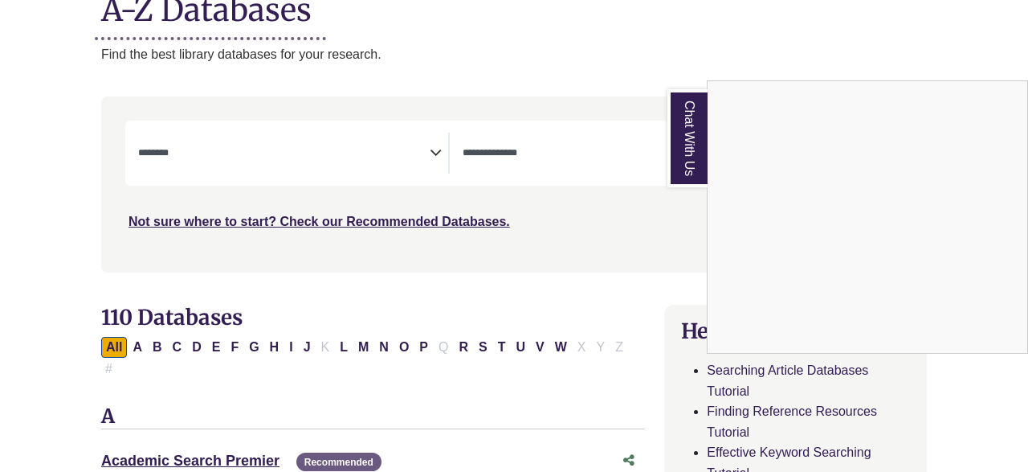
click at [693, 174] on link "Chat With Us" at bounding box center [688, 138] width 40 height 98
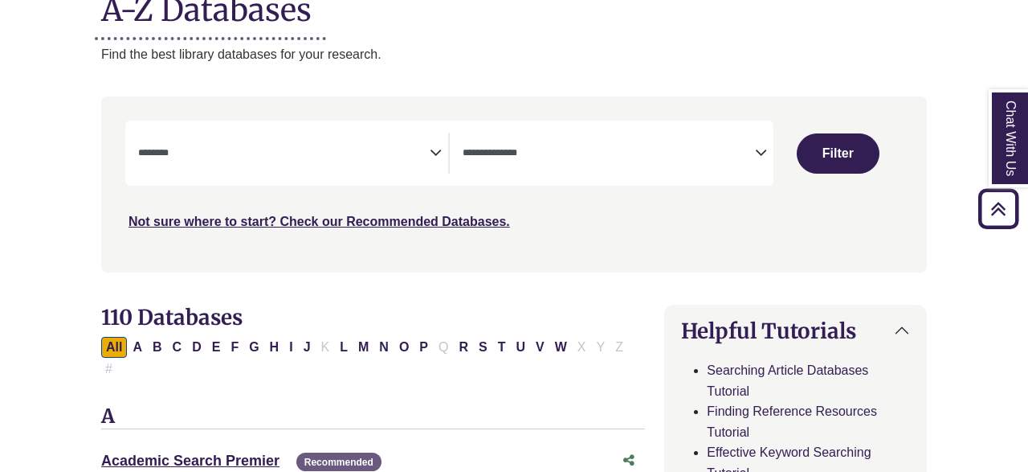
click at [435, 153] on icon "Search filters" at bounding box center [436, 150] width 12 height 24
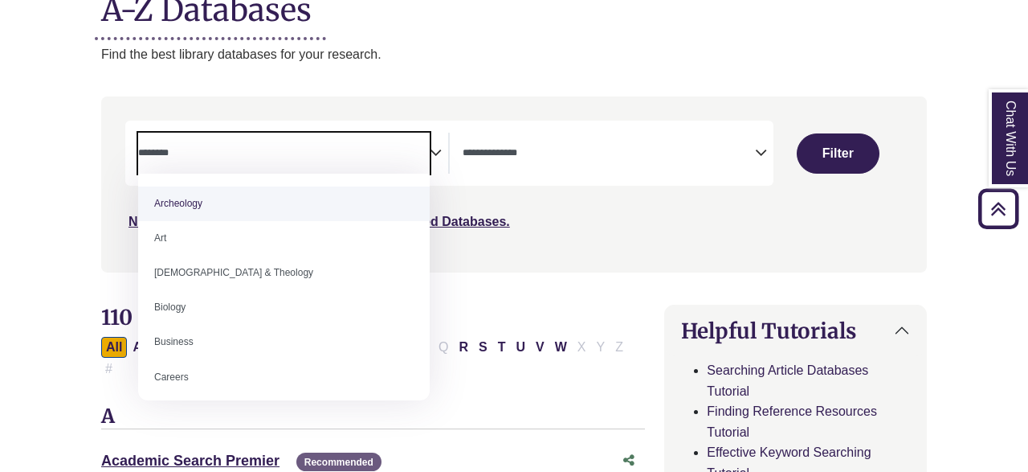
scroll to position [13, 0]
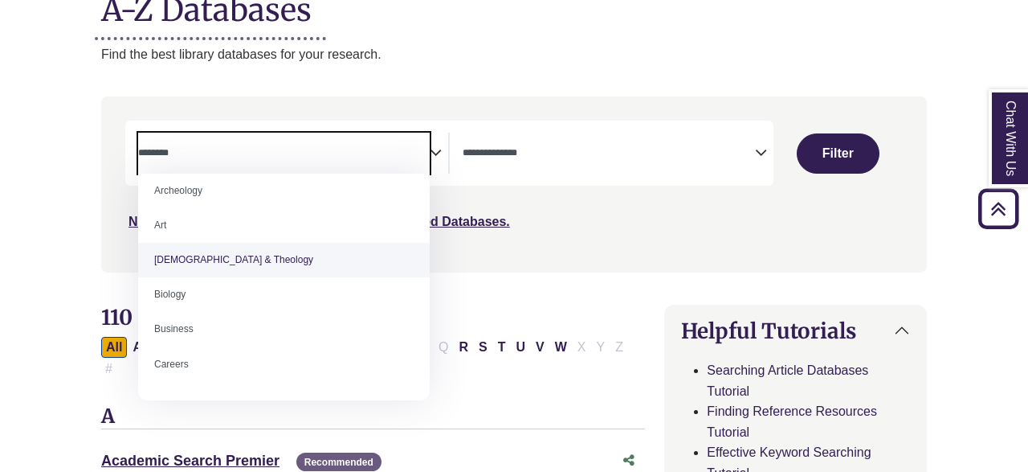
select select "*****"
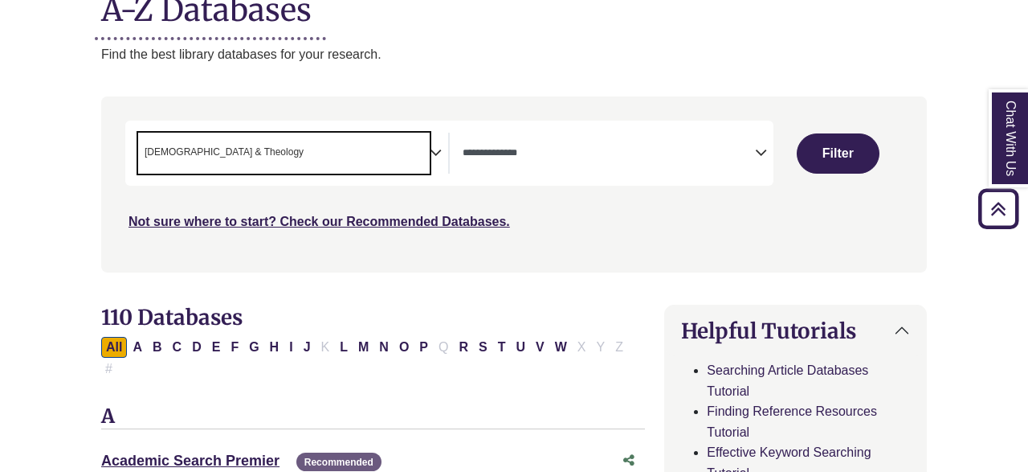
scroll to position [36, 0]
click at [852, 145] on button "Filter" at bounding box center [838, 153] width 83 height 40
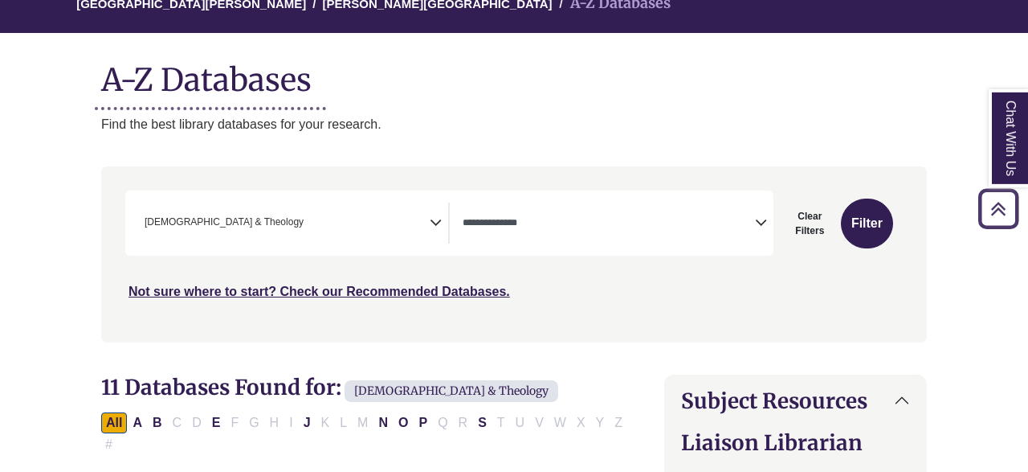
scroll to position [154, 0]
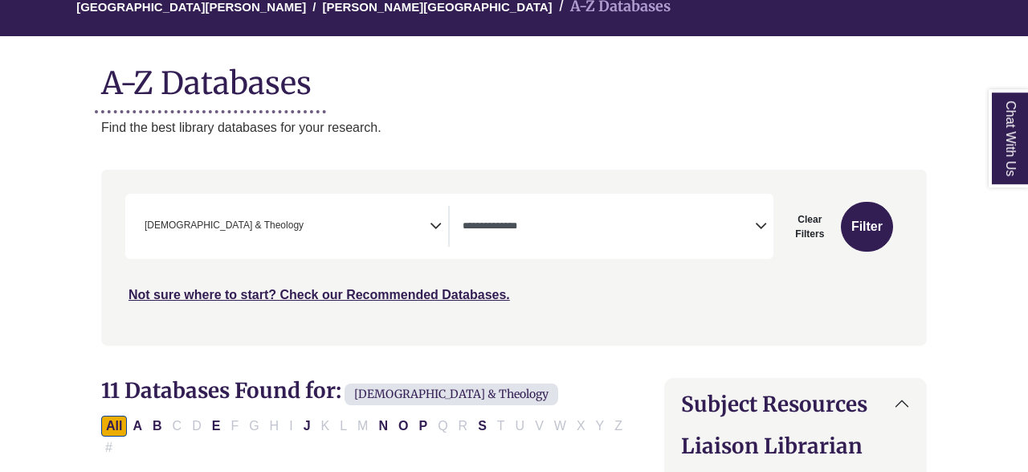
click at [438, 228] on icon "Search filters" at bounding box center [436, 223] width 12 height 24
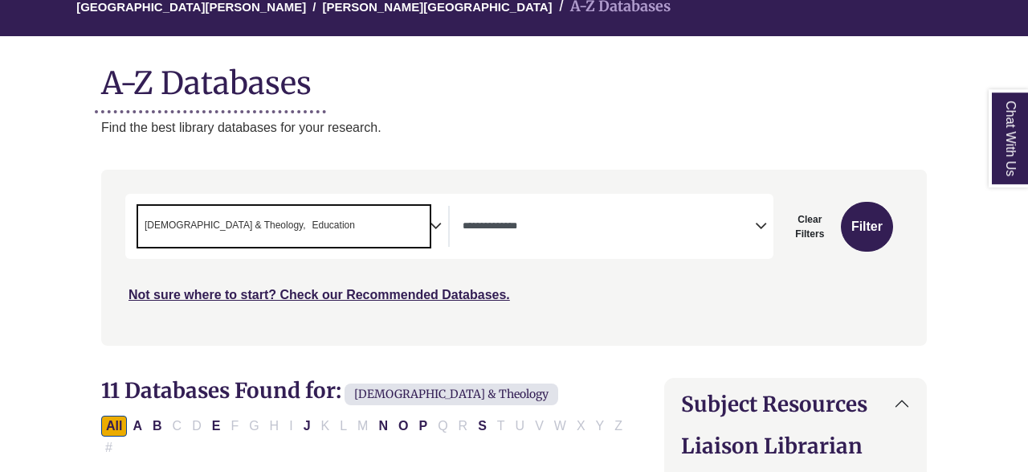
scroll to position [236, 0]
click at [869, 230] on button "Filter" at bounding box center [867, 227] width 52 height 50
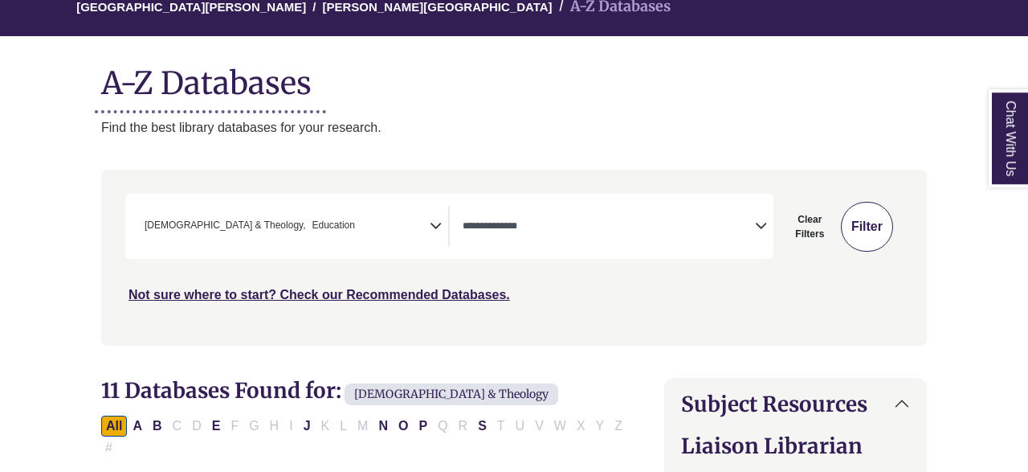
select select "Database Types Filter"
